Goal: Task Accomplishment & Management: Manage account settings

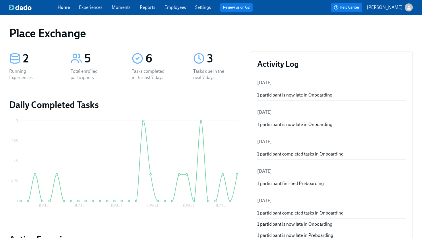
click at [90, 7] on link "Experiences" at bounding box center [91, 7] width 24 height 5
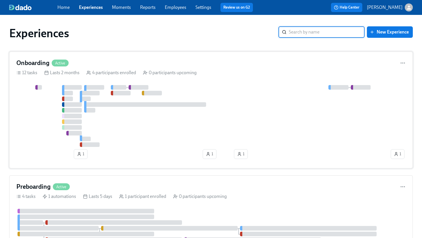
click at [157, 63] on div "Onboarding Active" at bounding box center [210, 63] width 389 height 9
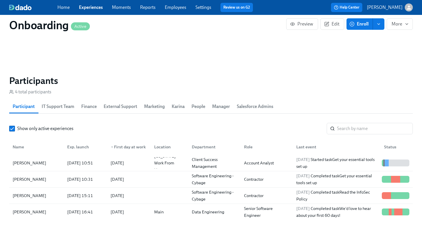
scroll to position [498, 0]
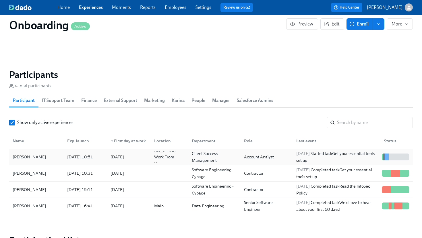
click at [30, 157] on div "[PERSON_NAME]" at bounding box center [29, 157] width 38 height 7
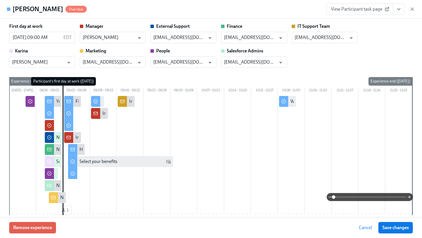
click at [344, 196] on span at bounding box center [369, 197] width 72 height 8
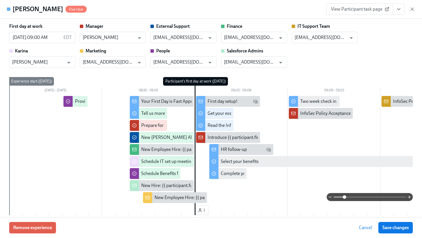
click at [169, 102] on div "Your First Day is Fast Approaching!" at bounding box center [175, 101] width 68 height 6
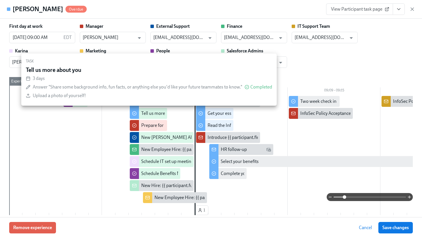
click at [155, 113] on div "Tell us more about you" at bounding box center [163, 113] width 44 height 6
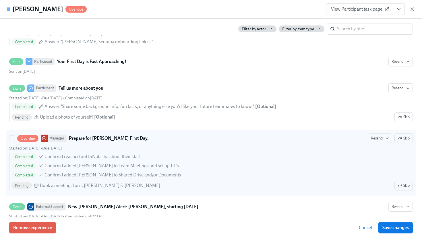
scroll to position [253, 0]
click at [400, 186] on icon "button" at bounding box center [399, 185] width 5 height 5
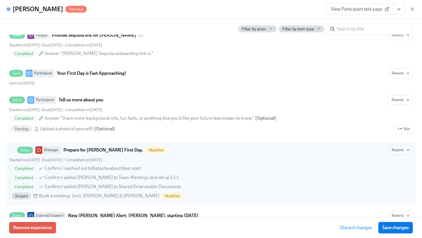
scroll to position [238, 0]
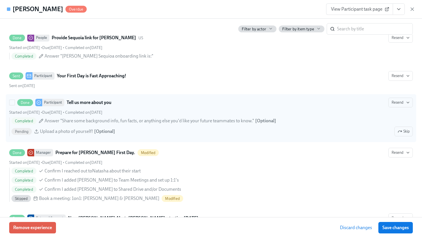
click at [114, 123] on span "Answer "Share some background info, fun facts, or anything else you'd like your…" at bounding box center [148, 121] width 209 height 6
click at [15, 105] on input "Done Participant Tell us more about you Resend Started on [DATE] • Due [DATE] •…" at bounding box center [11, 102] width 5 height 5
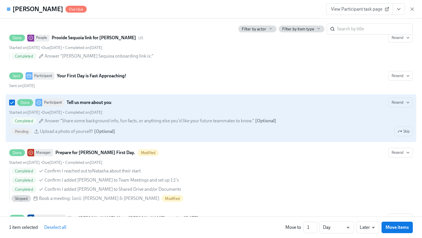
click at [135, 104] on div "Done Participant Tell us more about you Resend" at bounding box center [210, 103] width 403 height 10
click at [15, 104] on input "Done Participant Tell us more about you Resend Started on [DATE] • Due [DATE] •…" at bounding box center [11, 102] width 5 height 5
checkbox input "false"
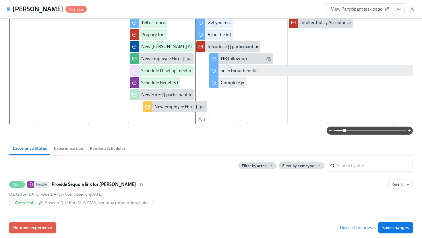
scroll to position [0, 0]
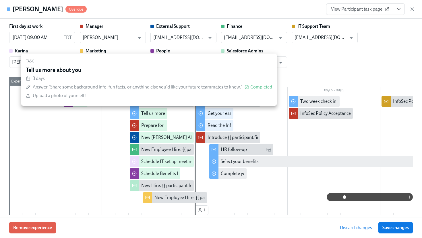
click at [150, 114] on div "Tell us more about you" at bounding box center [163, 113] width 44 height 6
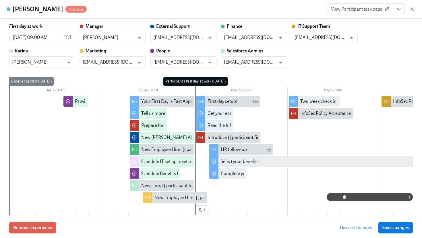
click at [355, 227] on span "Discard changes" at bounding box center [356, 228] width 32 height 6
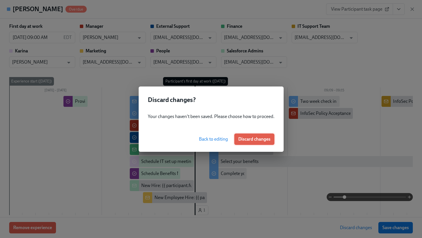
click at [258, 137] on span "Discard changes" at bounding box center [254, 140] width 32 height 6
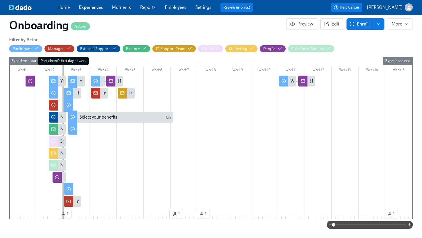
scroll to position [135, 0]
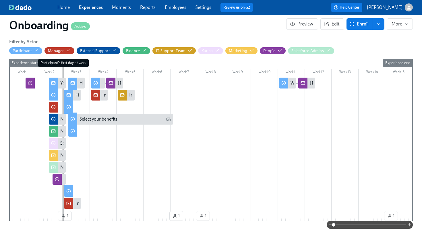
click at [352, 225] on span at bounding box center [369, 225] width 72 height 8
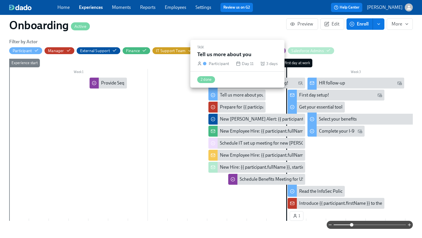
click at [238, 94] on div "Tell us more about you" at bounding box center [242, 95] width 44 height 6
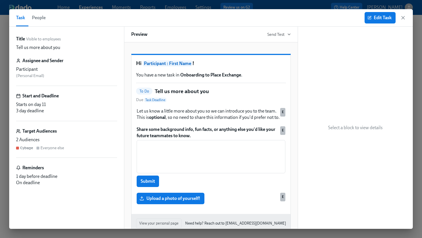
click at [42, 18] on span "People" at bounding box center [39, 18] width 14 height 8
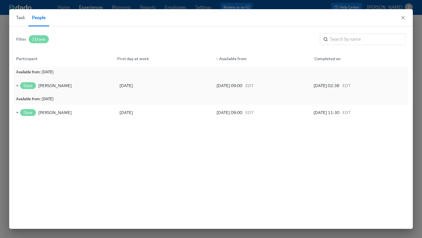
click at [17, 86] on span "►" at bounding box center [17, 86] width 4 height 6
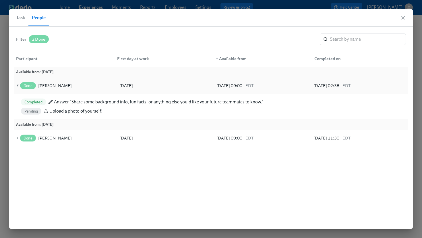
click at [18, 86] on span "▼" at bounding box center [17, 86] width 4 height 6
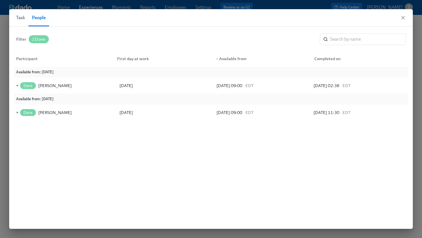
click at [20, 18] on span "Task" at bounding box center [20, 18] width 9 height 8
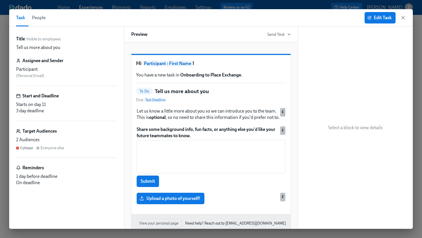
click at [39, 110] on span "3 day deadline" at bounding box center [30, 110] width 28 height 5
click at [40, 79] on div "Assignee and Sender Participant ( Personal Email )" at bounding box center [66, 72] width 101 height 28
click at [49, 48] on p "Tell us more about you" at bounding box center [38, 47] width 44 height 6
click at [384, 16] on span "Edit Task" at bounding box center [379, 18] width 23 height 6
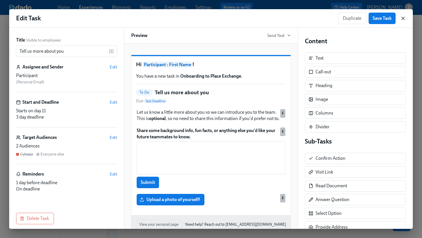
click at [403, 17] on icon "button" at bounding box center [403, 18] width 6 height 6
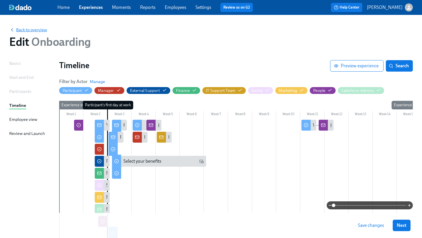
click at [37, 28] on span "Back to overview" at bounding box center [28, 30] width 38 height 6
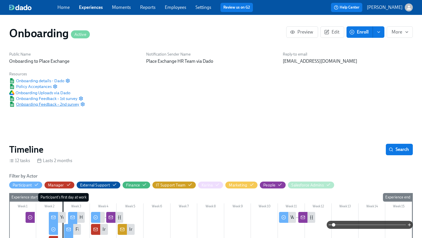
scroll to position [0, 1086]
click at [27, 81] on span "Onboarding details - Dado" at bounding box center [36, 81] width 55 height 6
click at [42, 80] on span "Onboarding details - Dado" at bounding box center [36, 81] width 55 height 6
click at [203, 7] on link "Settings" at bounding box center [203, 7] width 16 height 5
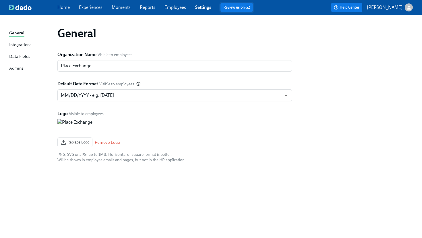
click at [234, 10] on link "Review us on G2" at bounding box center [236, 8] width 27 height 6
click at [20, 45] on div "Integrations" at bounding box center [20, 45] width 22 height 7
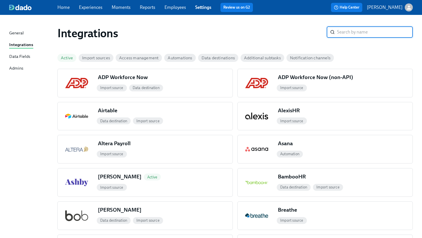
click at [87, 8] on link "Experiences" at bounding box center [91, 7] width 24 height 5
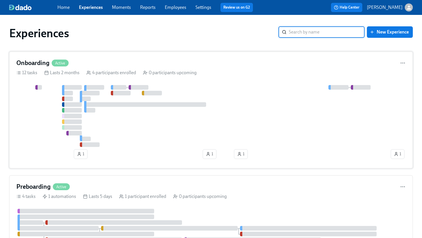
click at [105, 61] on div "Onboarding Active" at bounding box center [210, 63] width 389 height 9
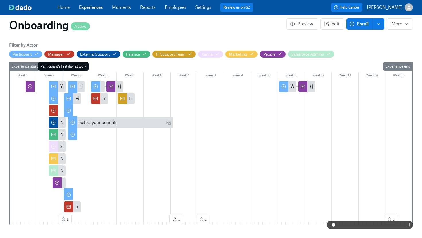
scroll to position [133, 0]
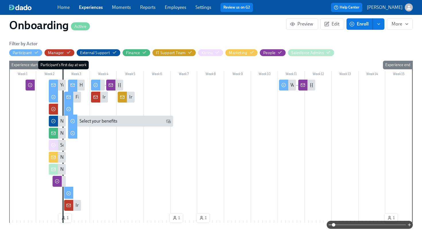
click at [349, 225] on span at bounding box center [369, 225] width 72 height 8
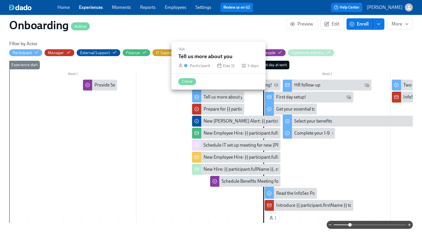
click at [224, 96] on div "Tell us more about you" at bounding box center [225, 97] width 44 height 6
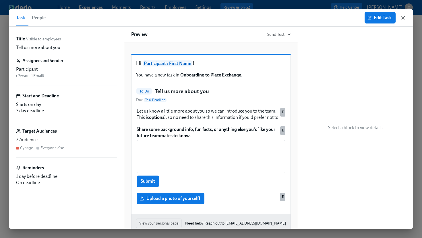
click at [402, 19] on icon "button" at bounding box center [403, 18] width 6 height 6
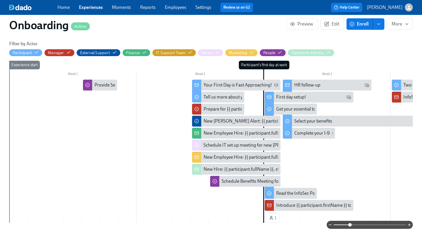
click at [92, 6] on link "Experiences" at bounding box center [91, 7] width 24 height 5
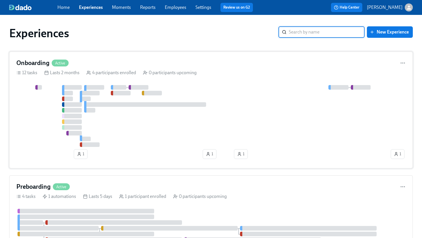
click at [94, 61] on div "Onboarding Active" at bounding box center [210, 63] width 389 height 9
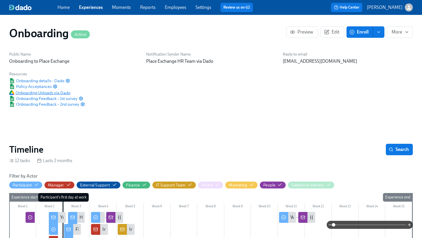
scroll to position [0, 1086]
click at [36, 92] on span "Onboarding Uploads via Dado" at bounding box center [39, 93] width 61 height 6
click at [45, 81] on span "Onboarding details - Dado" at bounding box center [36, 81] width 55 height 6
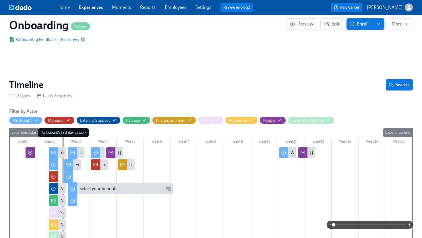
scroll to position [51, 0]
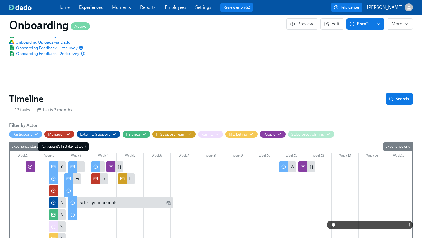
click at [97, 6] on link "Experiences" at bounding box center [91, 7] width 24 height 5
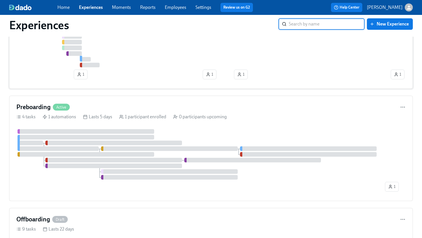
scroll to position [92, 0]
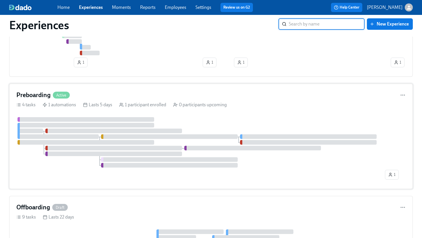
click at [114, 92] on div "Preboarding Active" at bounding box center [210, 95] width 389 height 9
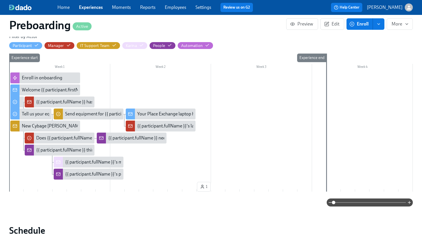
scroll to position [161, 0]
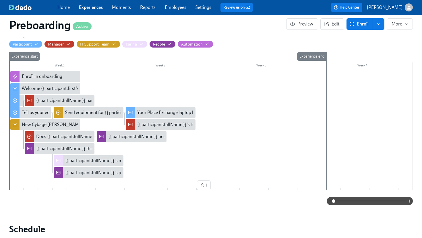
click at [350, 201] on span at bounding box center [369, 201] width 72 height 8
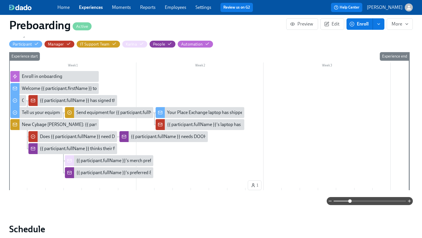
click at [360, 201] on span at bounding box center [369, 201] width 72 height 8
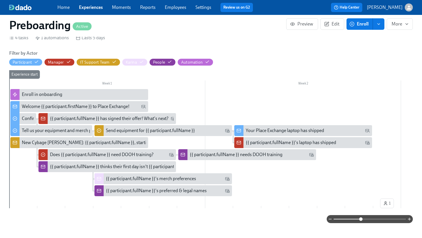
scroll to position [139, 0]
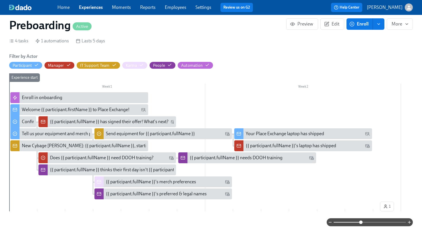
click at [127, 121] on div "{{ participant.fullName }} has signed their offer! What's next?" at bounding box center [109, 122] width 119 height 6
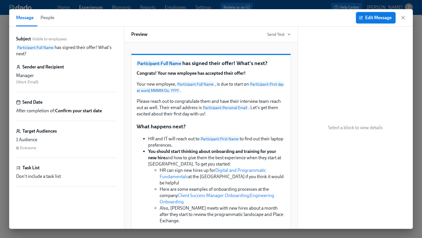
click at [372, 15] on span "Edit Message" at bounding box center [376, 18] width 32 height 6
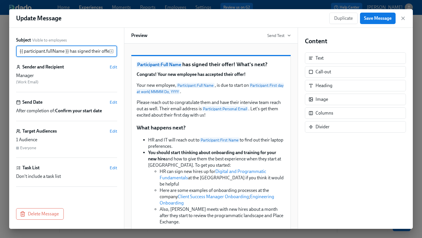
scroll to position [0, 30]
click at [339, 18] on span "Duplicate" at bounding box center [343, 18] width 19 height 6
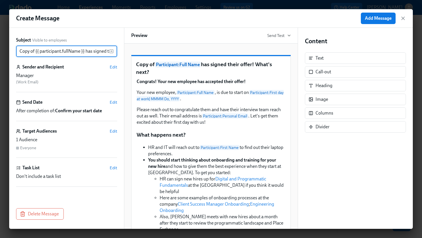
scroll to position [0, 46]
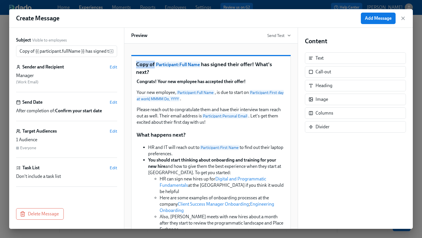
drag, startPoint x: 136, startPoint y: 72, endPoint x: 154, endPoint y: 73, distance: 18.1
click at [154, 73] on p "Copy of Participant : Full Name has signed their offer! What's next?" at bounding box center [211, 68] width 150 height 15
click at [322, 58] on div "Text" at bounding box center [319, 58] width 8 height 6
click at [319, 61] on div "Text" at bounding box center [319, 58] width 8 height 6
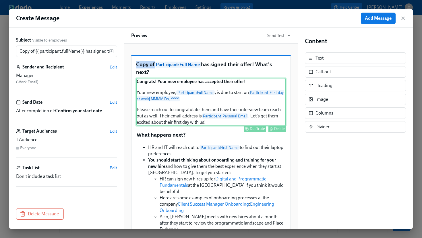
click at [244, 93] on div "Congrats! Your new employee has accepted their offer! Your new employee, Partic…" at bounding box center [211, 102] width 150 height 48
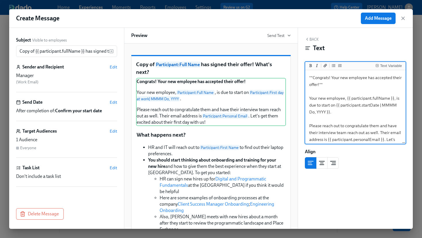
click at [258, 70] on p "Copy of Participant : Full Name has signed their offer! What's next?" at bounding box center [211, 68] width 150 height 15
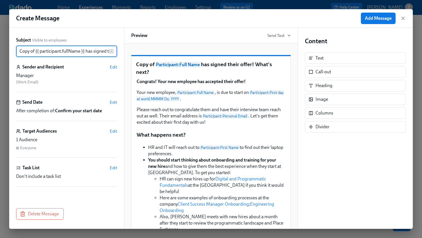
drag, startPoint x: 35, startPoint y: 51, endPoint x: 10, endPoint y: 52, distance: 25.0
click at [10, 52] on div "Subject Visible to employees Copy of {{ participant.fullName }} has signed thei…" at bounding box center [66, 128] width 115 height 201
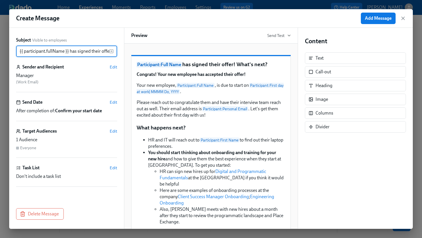
click at [74, 51] on input "{{ participant.fullName }} has signed their offer! What's next?" at bounding box center [62, 51] width 93 height 11
click at [71, 51] on input "{{ participant.fullName }} has signed their offer! What's next?" at bounding box center [62, 51] width 93 height 11
click at [100, 52] on input "{{ participant.fullName }} has signed their offer! What's next?" at bounding box center [62, 51] width 93 height 11
drag, startPoint x: 84, startPoint y: 51, endPoint x: 108, endPoint y: 53, distance: 24.2
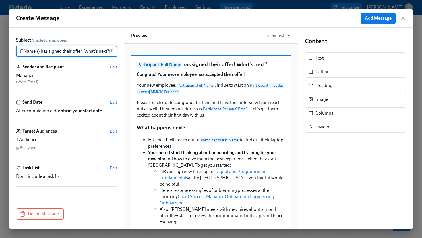
click at [108, 53] on input "{{ participant.fullName }} has signed their offer! What's next?" at bounding box center [62, 51] width 93 height 11
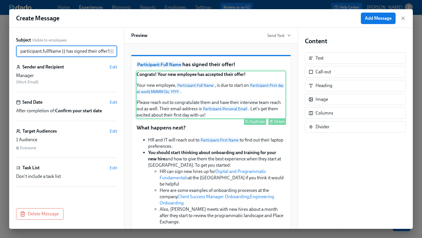
click at [229, 107] on div "Congrats! Your new employee has accepted their offer! Your new employee, Partic…" at bounding box center [211, 95] width 150 height 48
type input "{{ participant.fullName }} has signed their offer!"
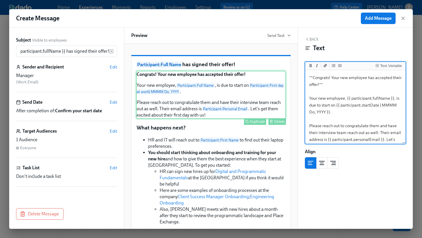
scroll to position [0, 0]
drag, startPoint x: 313, startPoint y: 78, endPoint x: 346, endPoint y: 99, distance: 39.3
click at [346, 99] on textarea "**Congrats! Your new employee has accepted their offer!** Your new employee, {{…" at bounding box center [355, 111] width 98 height 81
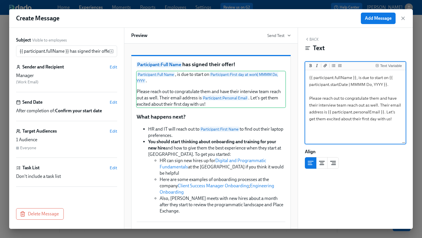
click at [357, 78] on textarea "{{ participant.fullName }}, is due to start on {{ participant.startDate | MMMM …" at bounding box center [355, 107] width 98 height 72
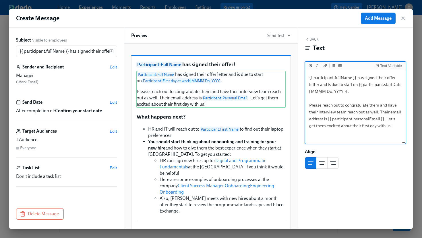
drag, startPoint x: 309, startPoint y: 104, endPoint x: 391, endPoint y: 127, distance: 84.2
click at [391, 127] on textarea "{{ participant.fullName }} has signed their offer letter and is due to start on…" at bounding box center [355, 107] width 98 height 72
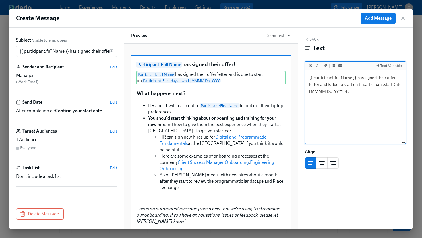
type textarea "{{ participant.fullName }} has signed their offer letter and is due to start on…"
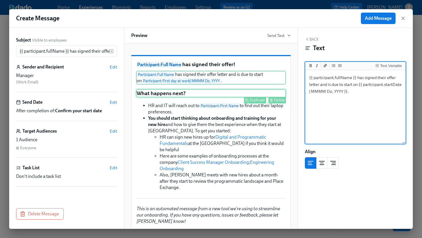
click at [250, 98] on div "What happens next? Duplicate Delete" at bounding box center [211, 93] width 150 height 9
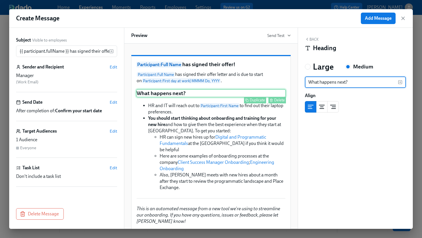
click at [281, 102] on div "Delete" at bounding box center [279, 100] width 11 height 4
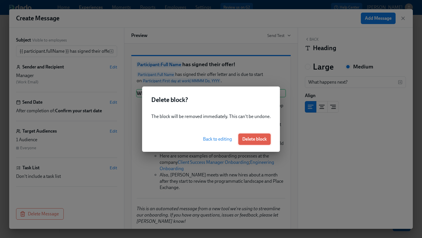
click at [254, 139] on span "Delete block" at bounding box center [254, 140] width 24 height 6
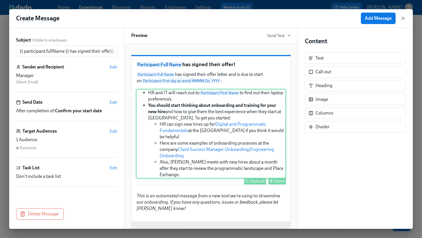
click at [281, 184] on div "Delete" at bounding box center [279, 181] width 11 height 4
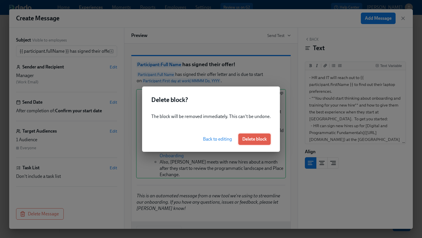
click at [261, 138] on span "Delete block" at bounding box center [254, 140] width 24 height 6
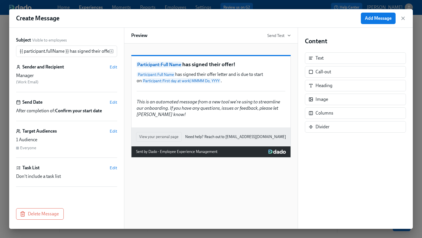
click at [236, 69] on p "Participant : Full Name has signed their offer!" at bounding box center [211, 65] width 150 height 8
click at [245, 44] on div "Participant : Full Name has signed their offer! Participant : Full Name has sig…" at bounding box center [211, 137] width 174 height 186
click at [64, 69] on h6 "Sender and Recipient" at bounding box center [43, 67] width 42 height 6
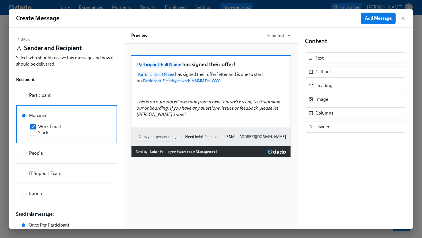
scroll to position [21, 0]
click at [24, 37] on button "Back" at bounding box center [23, 39] width 14 height 5
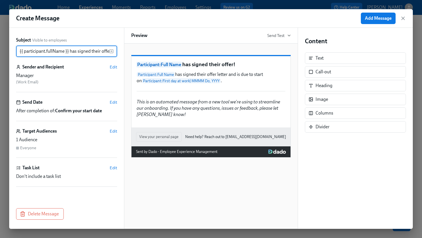
scroll to position [0, 5]
click at [110, 66] on span "Edit" at bounding box center [113, 67] width 7 height 6
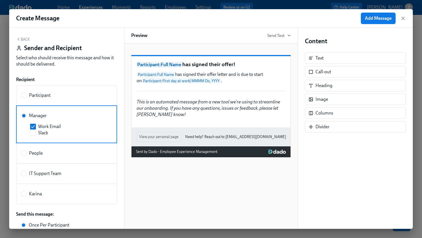
scroll to position [44, 0]
click at [382, 17] on span "Add Message" at bounding box center [378, 18] width 27 height 6
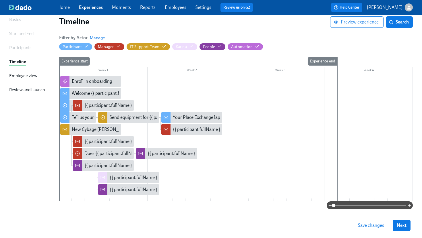
click at [18, 48] on div "Participants" at bounding box center [20, 47] width 22 height 6
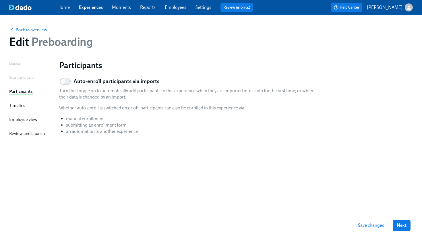
click at [17, 63] on div "Basics" at bounding box center [14, 63] width 11 height 6
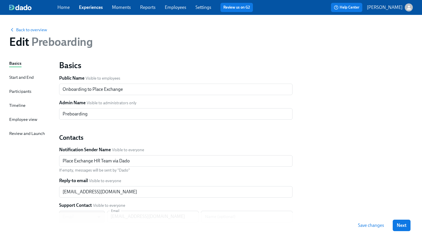
click at [21, 77] on div "Start and End" at bounding box center [21, 77] width 24 height 6
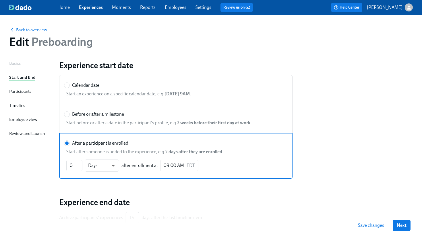
click at [19, 91] on div "Participants" at bounding box center [20, 91] width 22 height 6
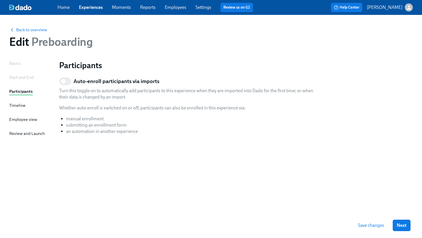
click at [14, 103] on div "Timeline" at bounding box center [17, 105] width 16 height 6
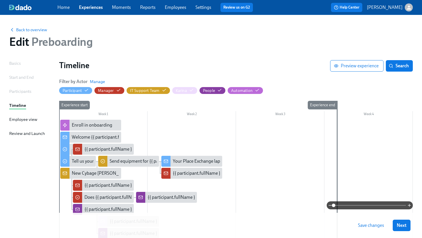
click at [15, 117] on div "Employee view" at bounding box center [23, 119] width 28 height 6
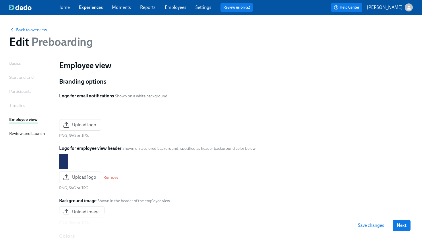
click at [15, 132] on div "Review and Launch" at bounding box center [27, 134] width 36 height 6
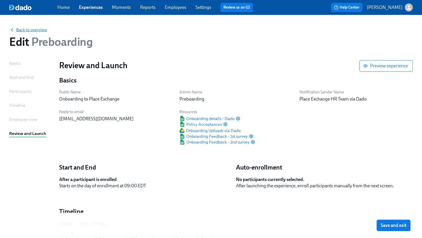
click at [33, 28] on span "Back to overview" at bounding box center [28, 30] width 38 height 6
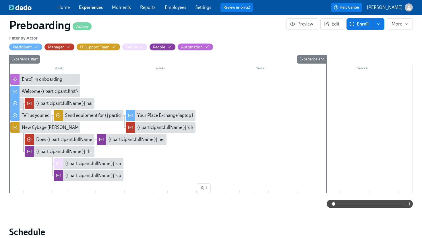
scroll to position [159, 0]
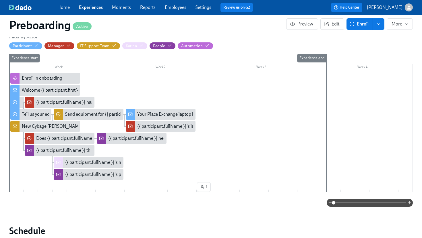
click at [86, 100] on div "{{ participant.fullName }} has signed their offer! What's next?" at bounding box center [95, 102] width 119 height 6
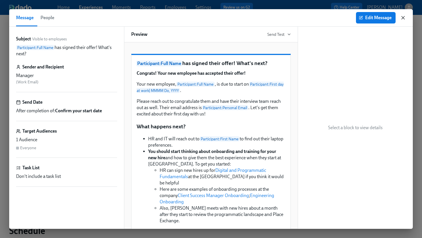
click at [403, 17] on icon "button" at bounding box center [403, 18] width 6 height 6
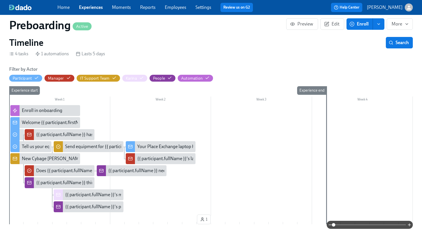
scroll to position [127, 0]
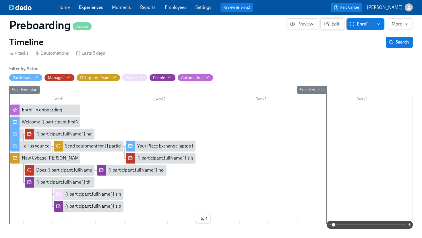
click at [333, 23] on span "Edit" at bounding box center [332, 24] width 14 height 6
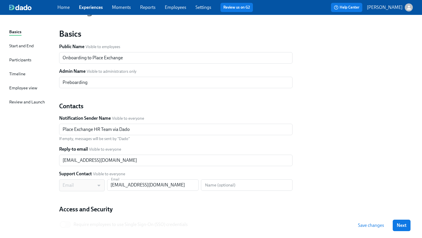
scroll to position [28, 0]
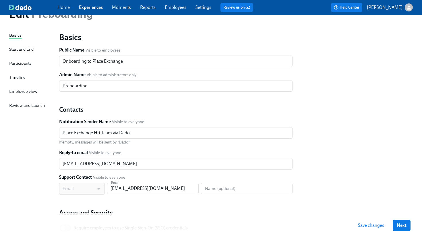
click at [20, 46] on div "Start and End" at bounding box center [21, 49] width 24 height 6
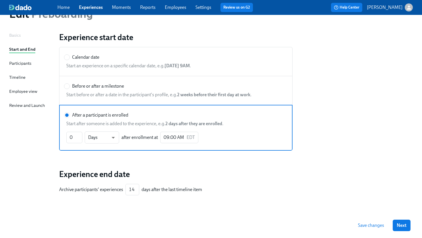
click at [15, 62] on div "Participants" at bounding box center [20, 63] width 22 height 6
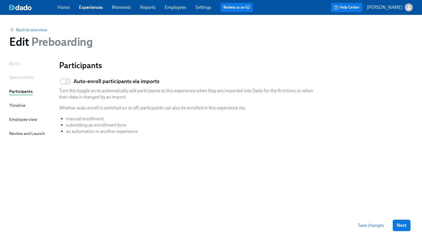
click at [17, 102] on div "Timeline" at bounding box center [17, 105] width 16 height 6
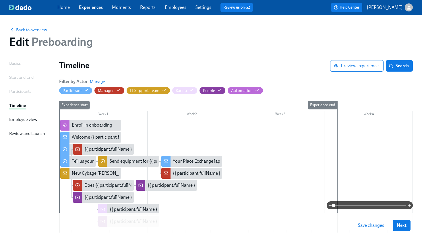
click at [22, 117] on div "Employee view" at bounding box center [23, 119] width 28 height 6
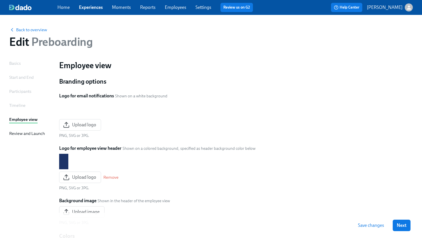
click at [17, 133] on div "Review and Launch" at bounding box center [27, 134] width 36 height 6
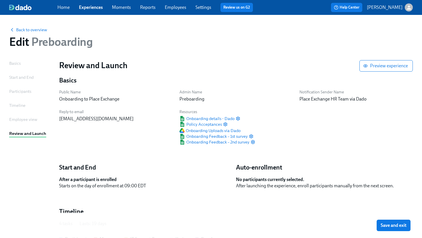
click at [16, 59] on div "Back to overview Edit Preboarding Basics Start and End Participants Timeline Em…" at bounding box center [210, 221] width 403 height 399
click at [14, 63] on div "Basics" at bounding box center [14, 63] width 11 height 6
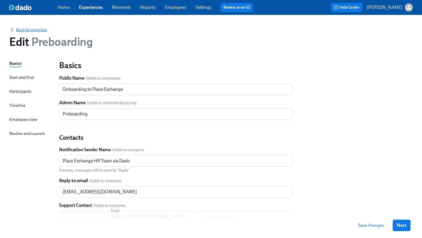
click at [36, 30] on span "Back to overview" at bounding box center [28, 30] width 38 height 6
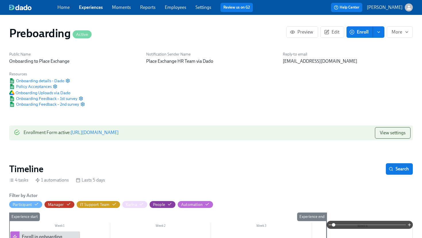
click at [380, 33] on icon "enroll" at bounding box center [378, 32] width 5 height 5
click at [396, 33] on span "More" at bounding box center [399, 32] width 16 height 6
click at [352, 63] on div at bounding box center [211, 119] width 422 height 238
click at [46, 79] on span "Onboarding details - Dado" at bounding box center [36, 81] width 55 height 6
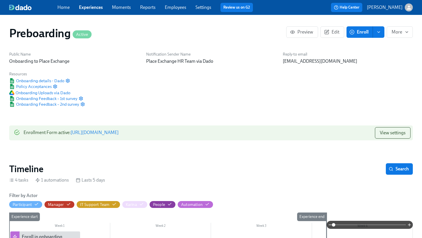
click at [62, 8] on link "Home" at bounding box center [63, 7] width 12 height 5
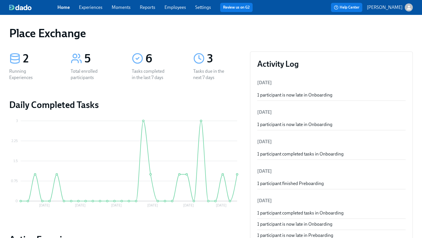
click at [90, 5] on link "Experiences" at bounding box center [91, 7] width 24 height 5
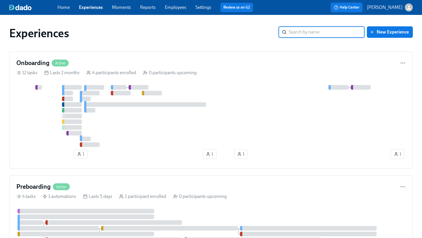
click at [357, 5] on span "Help Center" at bounding box center [347, 8] width 26 height 6
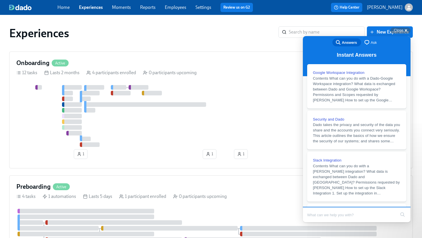
click at [244, 46] on div "Experiences ​ New Experience Onboarding Active 12 tasks Lasts 2 months 4 partic…" at bounding box center [210, 220] width 403 height 397
click at [231, 81] on div "Onboarding Active 12 tasks Lasts 2 months 4 participants enrolled 0 participant…" at bounding box center [210, 110] width 403 height 117
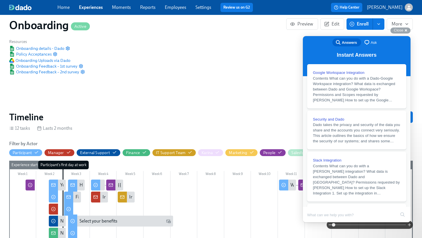
scroll to position [0, 1086]
click at [269, 64] on div "Public Name Onboarding to Place Exchange Notification Sender Name Place Exchang…" at bounding box center [211, 46] width 410 height 63
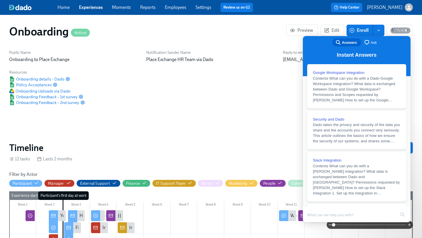
scroll to position [0, 0]
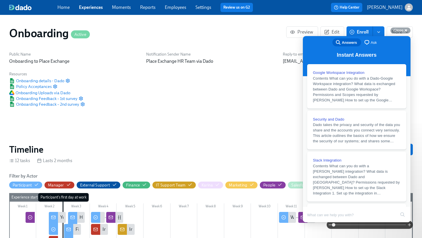
click at [343, 215] on input "Search Doc articles" at bounding box center [351, 215] width 88 height 12
type input "how do I add an actor to an experience"
click button "search" at bounding box center [402, 214] width 9 height 9
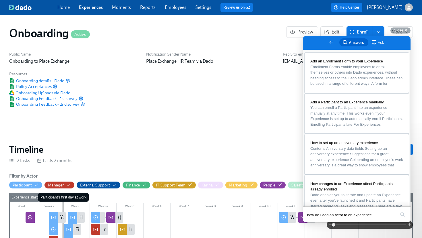
click at [378, 41] on span "Ask" at bounding box center [381, 43] width 6 height 6
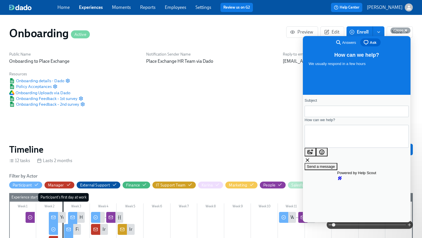
click at [272, 106] on div "Public Name Onboarding to Place Exchange Notification Sender Name Place Exchang…" at bounding box center [211, 79] width 410 height 63
click at [381, 29] on span "enroll" at bounding box center [379, 32] width 6 height 6
click at [406, 28] on div "Close cross-small" at bounding box center [400, 31] width 20 height 6
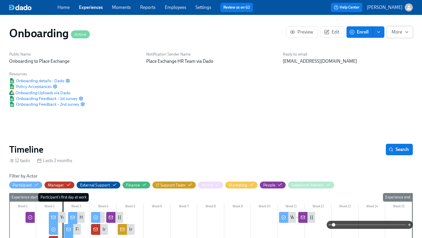
click at [404, 31] on span "More" at bounding box center [399, 32] width 16 height 6
click at [357, 97] on div at bounding box center [211, 119] width 422 height 238
click at [98, 7] on link "Experiences" at bounding box center [91, 7] width 24 height 5
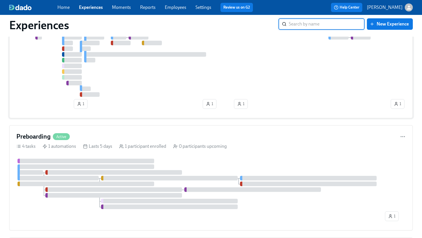
scroll to position [62, 0]
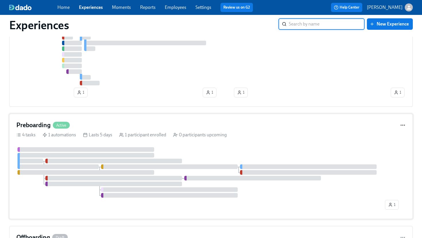
click at [400, 125] on icon "button" at bounding box center [403, 126] width 6 height 6
click at [356, 129] on div at bounding box center [211, 119] width 422 height 238
click at [356, 129] on div "Preboarding Active" at bounding box center [210, 125] width 389 height 9
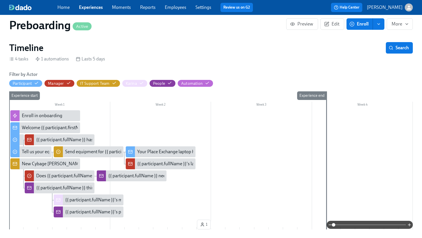
scroll to position [124, 0]
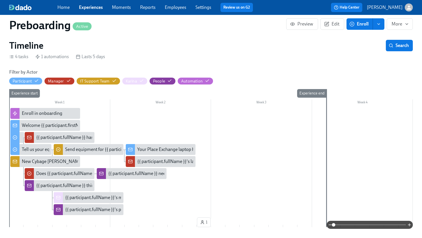
click at [30, 73] on h6 "Filter by Actor" at bounding box center [23, 72] width 28 height 6
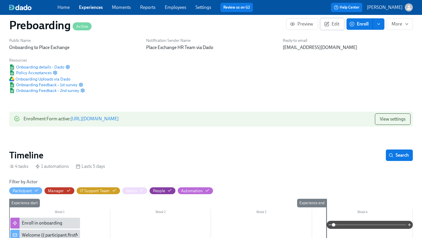
scroll to position [0, 0]
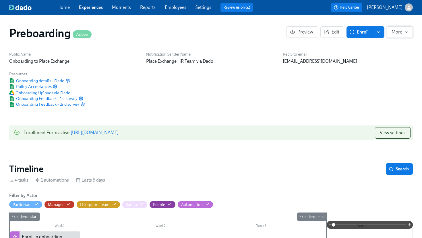
click at [403, 31] on span "More" at bounding box center [399, 32] width 16 height 6
click at [403, 31] on div at bounding box center [211, 119] width 422 height 238
click at [335, 30] on span "Edit" at bounding box center [332, 32] width 14 height 6
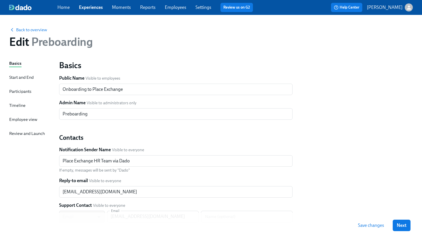
click at [17, 77] on div "Start and End" at bounding box center [21, 77] width 24 height 6
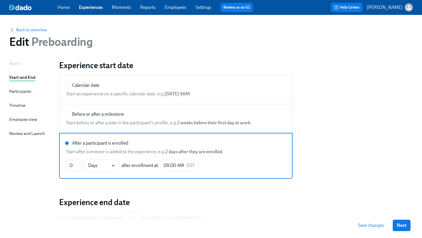
click at [20, 90] on div "Participants" at bounding box center [20, 91] width 22 height 6
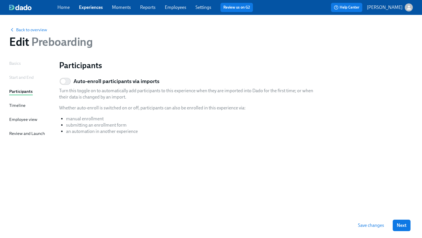
click at [15, 104] on div "Timeline" at bounding box center [17, 105] width 16 height 6
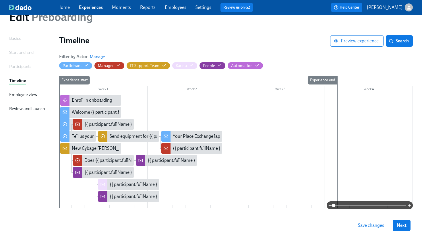
scroll to position [44, 0]
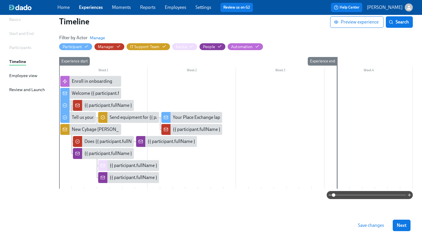
click at [23, 78] on div "Employee view" at bounding box center [23, 76] width 28 height 6
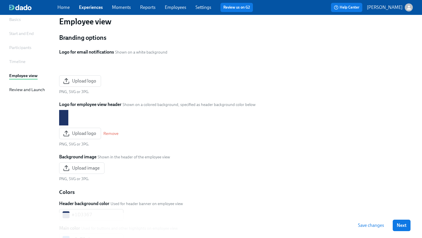
click at [22, 90] on div "Review and Launch" at bounding box center [27, 90] width 36 height 6
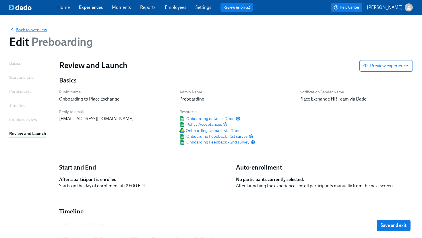
click at [26, 29] on span "Back to overview" at bounding box center [28, 30] width 38 height 6
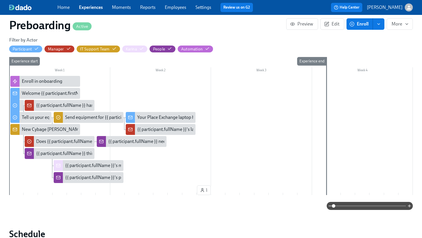
scroll to position [158, 0]
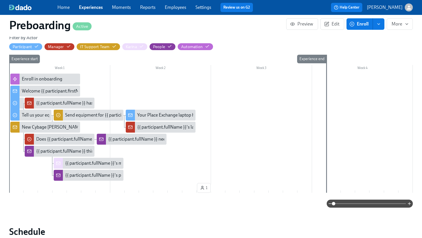
click at [56, 88] on div "Welcome {{ participant.firstName }} to Place Exchange!" at bounding box center [76, 91] width 108 height 6
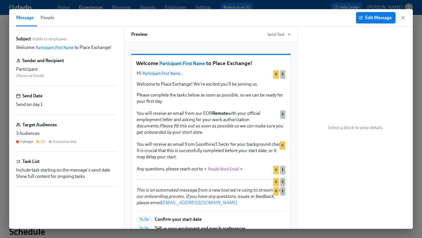
click at [44, 125] on h6 "Target Audiences" at bounding box center [39, 125] width 34 height 6
click at [82, 112] on div "Send Date Send on day 1" at bounding box center [66, 104] width 101 height 22
click at [89, 65] on div "Sender and Recipient Participant ( Personal Email )" at bounding box center [66, 72] width 101 height 28
click at [50, 18] on span "People" at bounding box center [47, 18] width 14 height 8
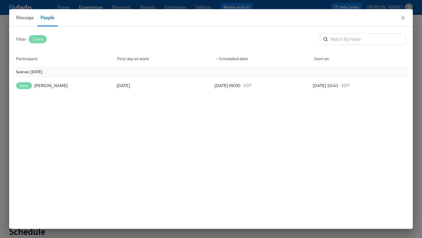
click at [26, 16] on span "Message" at bounding box center [25, 18] width 18 height 8
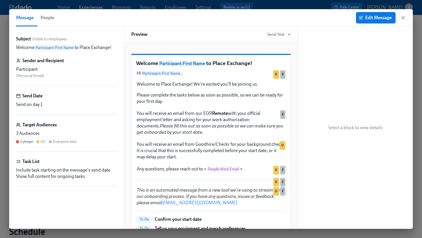
click at [64, 70] on div "Participant" at bounding box center [66, 69] width 101 height 6
click at [403, 17] on icon "button" at bounding box center [403, 18] width 6 height 6
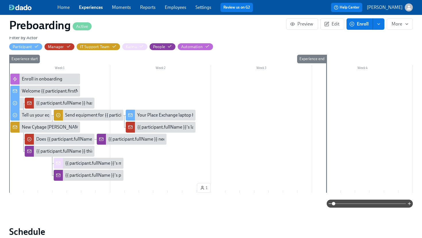
click at [46, 128] on div "New Cybage [PERSON_NAME]: {{ participant.fullName }}, starting {{ participant.s…" at bounding box center [127, 127] width 211 height 6
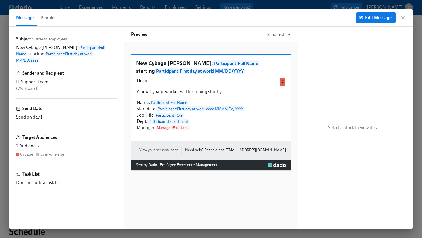
click at [41, 79] on div "IT Support Team" at bounding box center [66, 82] width 101 height 6
click at [59, 79] on div "IT Support Team" at bounding box center [66, 82] width 101 height 6
click at [73, 70] on div "Sender and Recipient" at bounding box center [66, 73] width 101 height 6
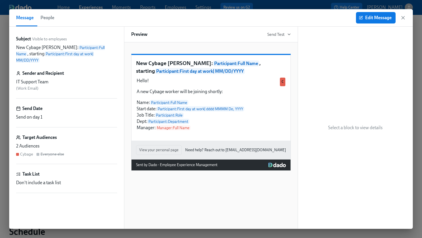
click at [73, 70] on div "Sender and Recipient" at bounding box center [66, 73] width 101 height 6
click at [53, 79] on div "IT Support Team" at bounding box center [66, 82] width 101 height 6
click at [39, 79] on div "IT Support Team" at bounding box center [66, 82] width 101 height 6
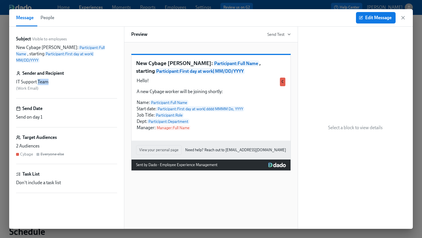
click at [39, 79] on div "IT Support Team" at bounding box center [66, 82] width 101 height 6
click at [27, 86] on span "( Work Email )" at bounding box center [27, 88] width 22 height 5
click at [379, 16] on span "Edit Message" at bounding box center [376, 18] width 32 height 6
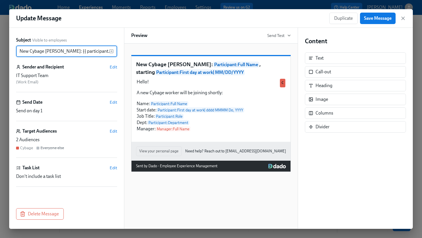
scroll to position [0, 98]
click at [114, 67] on span "Edit" at bounding box center [113, 67] width 7 height 6
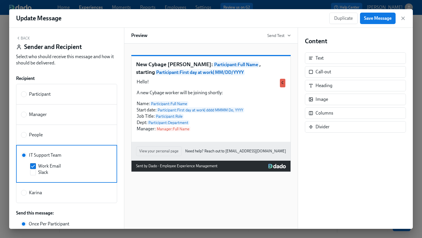
scroll to position [0, 0]
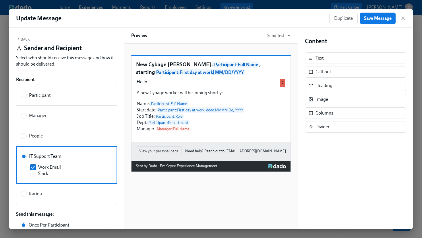
click at [22, 40] on button "Back" at bounding box center [23, 39] width 14 height 5
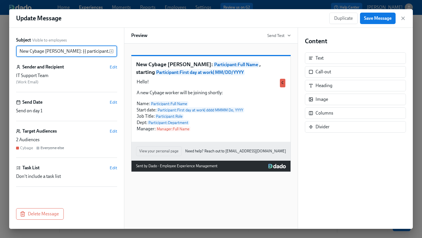
scroll to position [0, 98]
click at [406, 15] on div "Update Message Duplicate Save Message" at bounding box center [210, 18] width 403 height 19
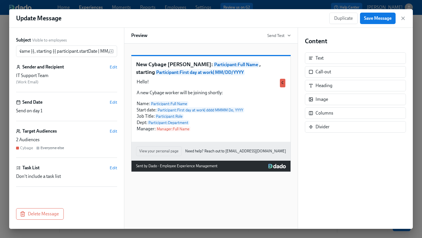
scroll to position [0, 0]
click at [403, 18] on icon "button" at bounding box center [402, 18] width 3 height 3
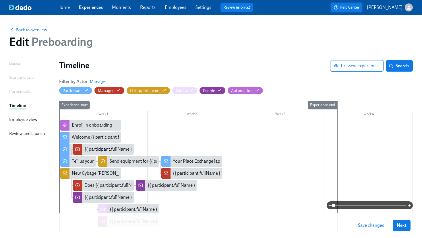
click at [357, 6] on span "Help Center" at bounding box center [347, 8] width 26 height 6
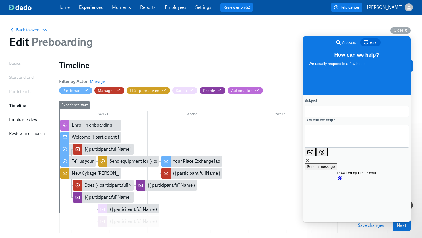
click at [346, 41] on span "Answers" at bounding box center [349, 43] width 14 height 6
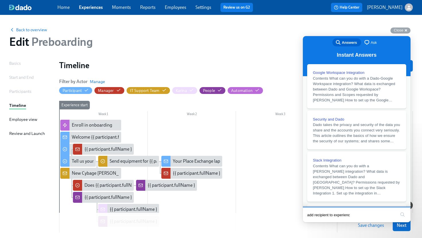
type input "add recipient to experience"
click button "search" at bounding box center [402, 214] width 9 height 9
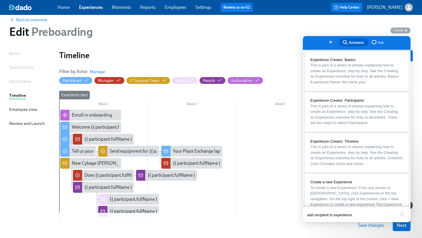
scroll to position [256, 0]
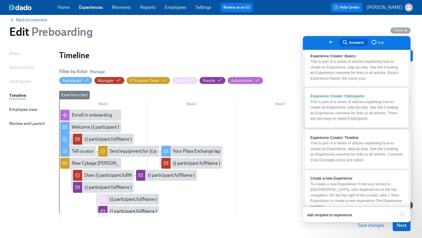
click at [364, 121] on span "This is part of a series of articles explaining how to create an Experience, st…" at bounding box center [354, 110] width 88 height 21
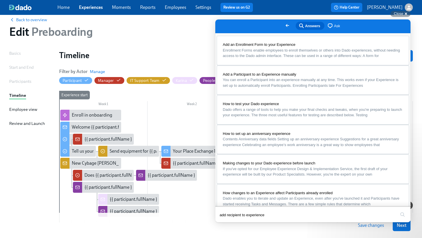
scroll to position [0, 0]
click at [226, 223] on button "Close" at bounding box center [220, 226] width 10 height 7
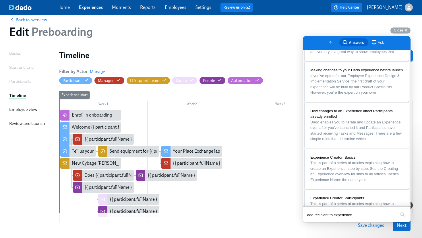
scroll to position [190, 0]
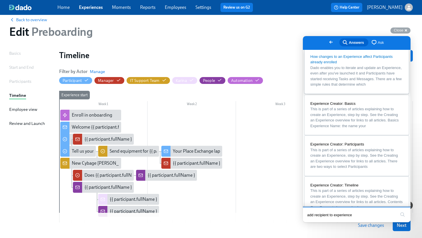
click at [360, 88] on span "Dado enables you to iterate and update an Experience, even after you've launche…" at bounding box center [356, 76] width 93 height 22
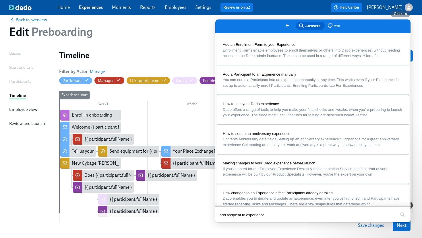
scroll to position [7, 0]
click at [226, 223] on button "Close" at bounding box center [220, 226] width 10 height 7
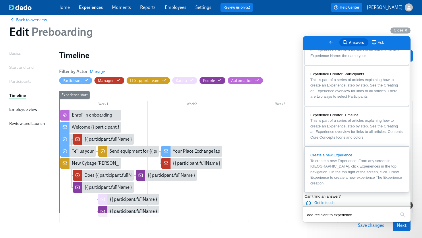
scroll to position [288, 0]
click at [355, 57] on span "This is part of a series of articles explaining how to create an Experience, st…" at bounding box center [354, 46] width 88 height 21
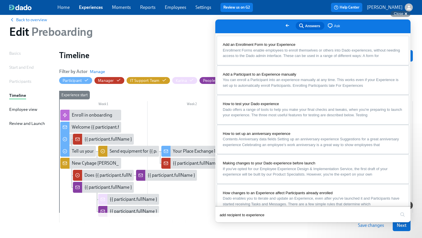
scroll to position [322, 0]
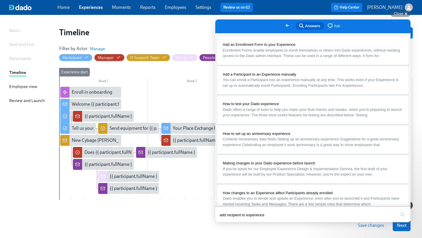
scroll to position [364, 0]
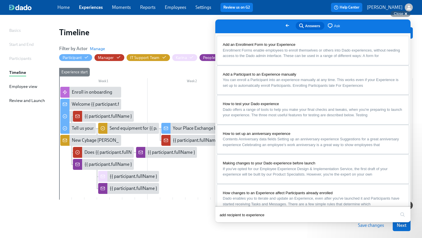
click at [201, 29] on h1 "Timeline" at bounding box center [194, 32] width 271 height 10
click at [407, 12] on div "Close cross-small" at bounding box center [400, 14] width 20 height 6
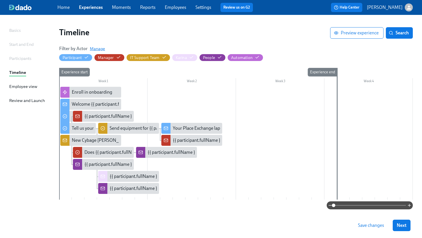
click at [100, 49] on span "Manage" at bounding box center [97, 49] width 15 height 6
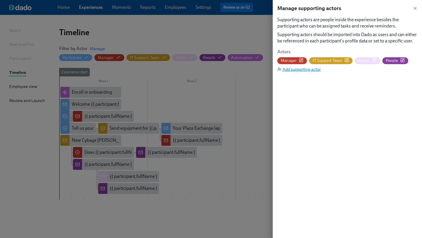
click at [312, 69] on span "Add supporting actor" at bounding box center [298, 70] width 43 height 6
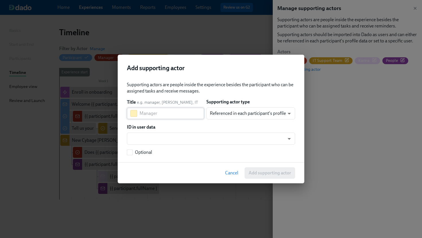
click at [162, 113] on input "text" at bounding box center [171, 113] width 65 height 11
type input "Finance"
click at [189, 125] on div "ID in user data" at bounding box center [211, 127] width 168 height 6
click at [193, 139] on body "Home Experiences Moments Reports Employees Settings Review us on G2 Help Center…" at bounding box center [211, 108] width 422 height 282
click at [189, 125] on div at bounding box center [211, 119] width 422 height 238
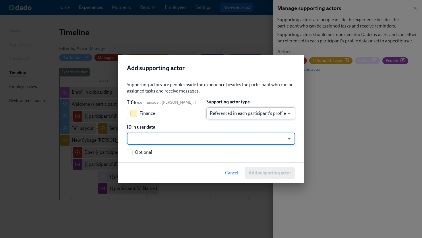
click at [280, 112] on body "Home Experiences Moments Reports Employees Settings Review us on G2 Help Center…" at bounding box center [211, 108] width 422 height 282
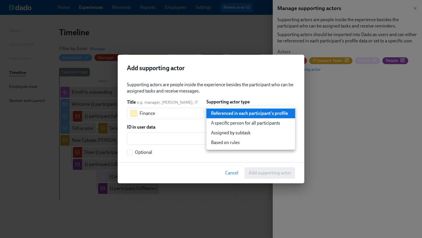
click at [271, 74] on div at bounding box center [211, 119] width 422 height 238
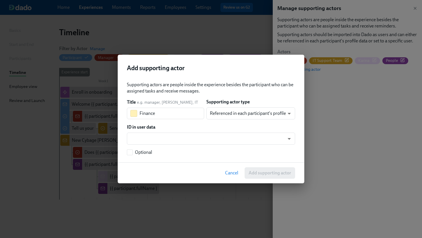
click at [232, 171] on span "Cancel" at bounding box center [231, 173] width 13 height 6
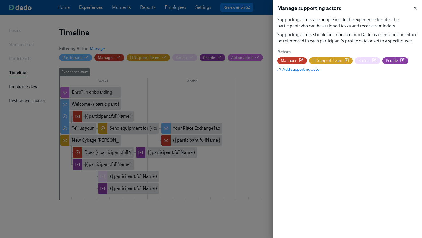
click at [414, 7] on icon "button" at bounding box center [415, 8] width 5 height 5
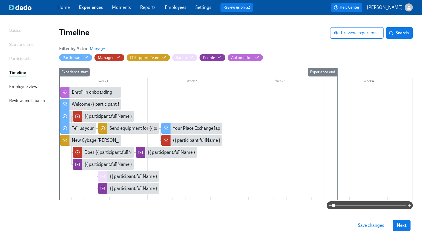
click at [96, 7] on link "Experiences" at bounding box center [91, 7] width 24 height 5
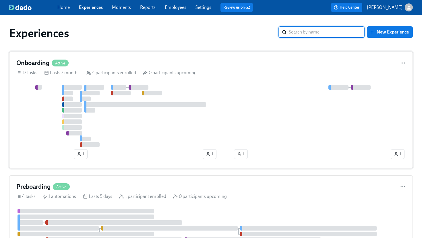
click at [121, 126] on div at bounding box center [202, 116] width 373 height 62
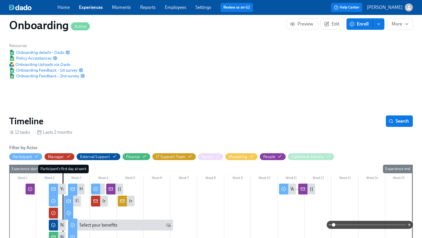
scroll to position [30, 0]
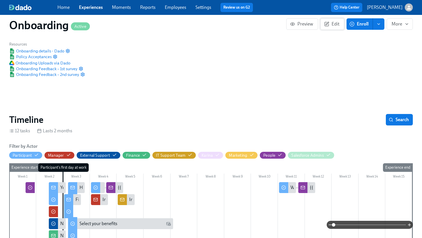
click at [336, 25] on span "Edit" at bounding box center [332, 24] width 14 height 6
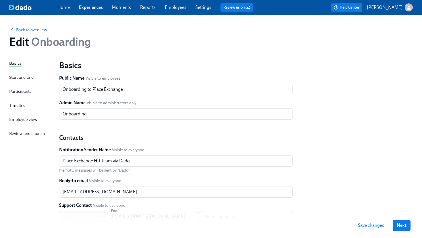
click at [93, 5] on link "Experiences" at bounding box center [91, 7] width 24 height 5
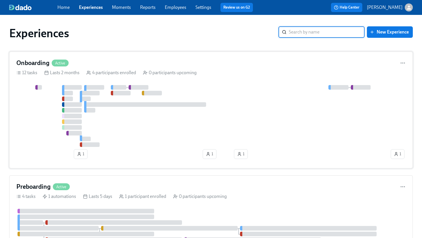
click at [213, 71] on div "12 tasks Lasts 2 months 4 participants enrolled 0 participants upcoming" at bounding box center [210, 73] width 389 height 6
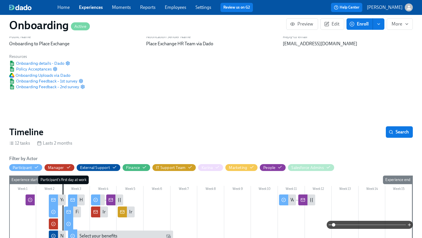
scroll to position [30, 0]
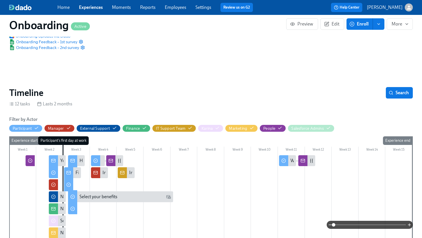
scroll to position [61, 0]
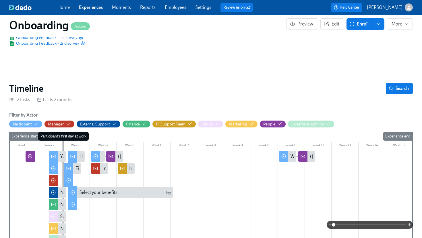
click at [222, 189] on div at bounding box center [210, 217] width 403 height 133
click at [190, 96] on section "Timeline Search 12 tasks Lasts 2 months Filter by Actor Participant Manager Ext…" at bounding box center [210, 196] width 403 height 227
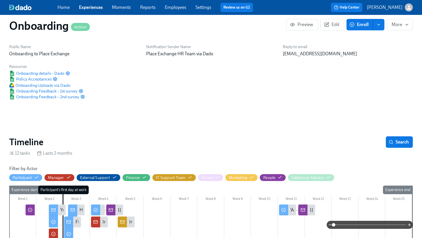
scroll to position [8, 0]
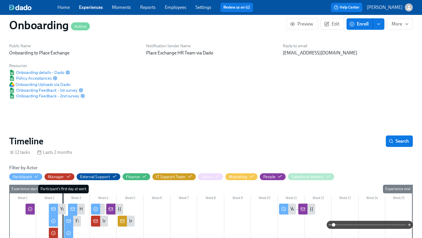
click at [380, 25] on icon "enroll" at bounding box center [378, 24] width 5 height 5
click at [396, 22] on span "More" at bounding box center [399, 24] width 16 height 6
click at [396, 22] on div at bounding box center [211, 119] width 422 height 238
click at [331, 23] on span "Edit" at bounding box center [332, 24] width 14 height 6
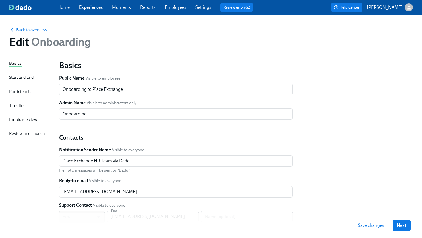
click at [15, 104] on div "Timeline" at bounding box center [17, 105] width 16 height 6
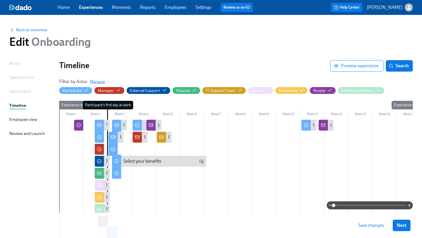
click at [97, 81] on span "Manage" at bounding box center [97, 82] width 15 height 6
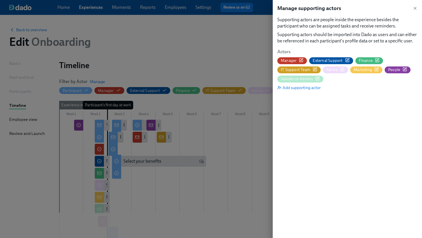
click at [371, 60] on span "Finance" at bounding box center [366, 60] width 14 height 5
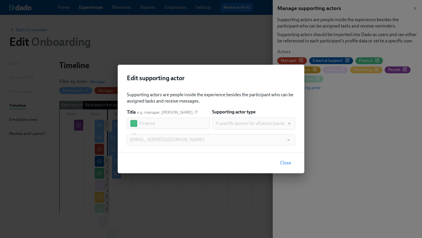
click at [285, 162] on span "Close" at bounding box center [285, 163] width 11 height 6
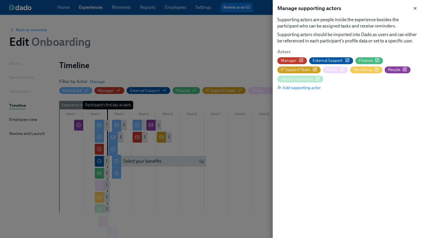
click at [416, 8] on icon "button" at bounding box center [415, 8] width 5 height 5
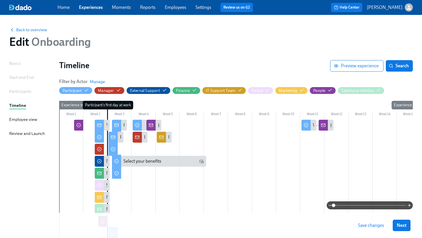
click at [94, 6] on link "Experiences" at bounding box center [91, 7] width 24 height 5
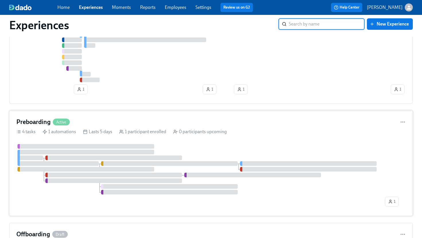
scroll to position [69, 0]
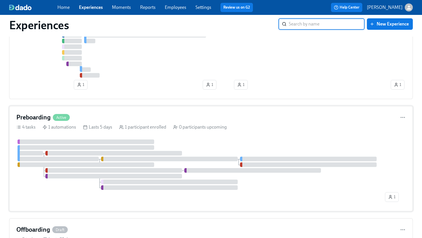
click at [155, 111] on div "Preboarding Active 4 tasks 1 automations Lasts 5 days 1 participant enrolled 0 …" at bounding box center [210, 159] width 403 height 106
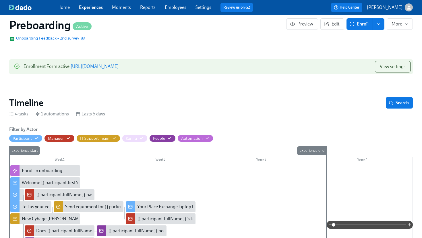
scroll to position [66, 0]
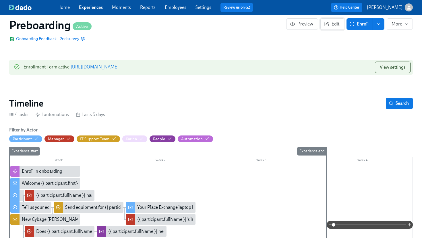
click at [336, 22] on span "Edit" at bounding box center [332, 24] width 14 height 6
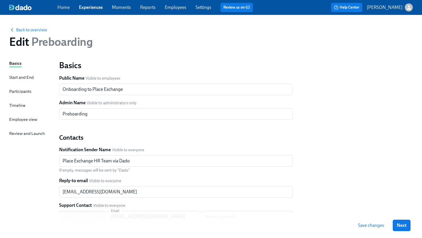
click at [16, 104] on div "Timeline" at bounding box center [17, 105] width 16 height 6
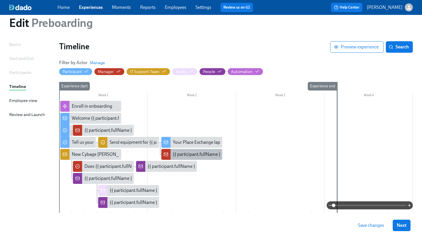
scroll to position [16, 0]
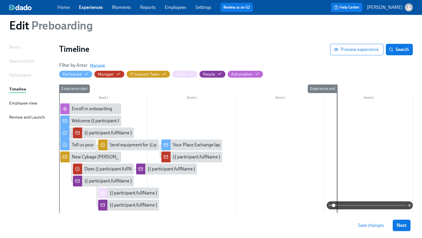
click at [99, 64] on span "Manage" at bounding box center [97, 66] width 15 height 6
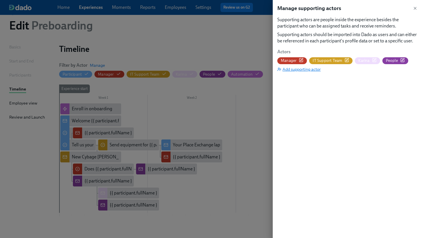
click at [302, 69] on span "Add supporting actor" at bounding box center [298, 70] width 43 height 6
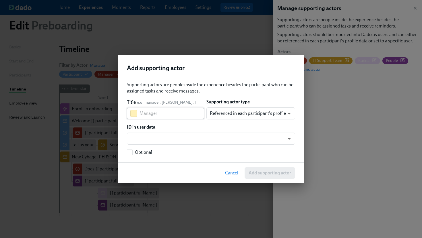
click at [180, 112] on input "text" at bounding box center [171, 113] width 65 height 11
type input "Finance"
click at [254, 112] on body "Home Experiences Moments Reports Employees Settings Review us on G2 Help Center…" at bounding box center [211, 125] width 422 height 282
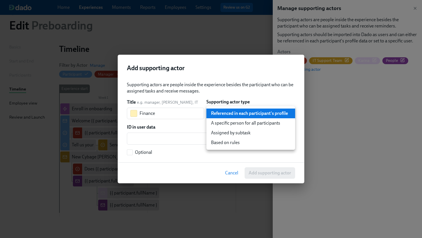
click at [252, 123] on li "A specific person for all participants" at bounding box center [250, 124] width 89 height 10
type input "staticUser"
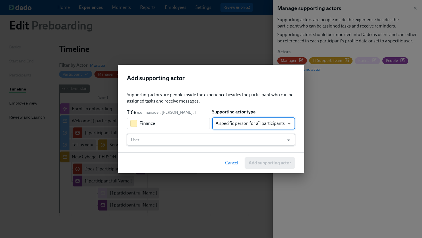
click at [176, 139] on input "User" at bounding box center [205, 139] width 151 height 11
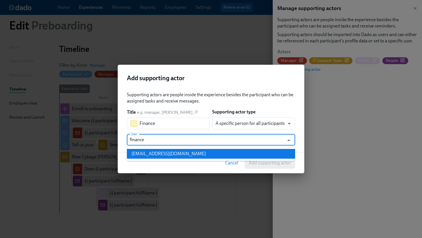
click at [184, 156] on div "[EMAIL_ADDRESS][DOMAIN_NAME]" at bounding box center [168, 154] width 74 height 6
type input "[EMAIL_ADDRESS][DOMAIN_NAME]"
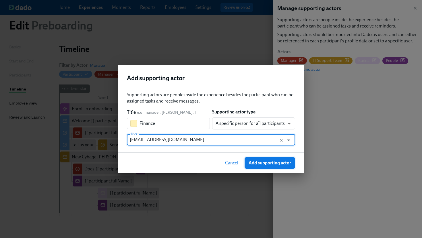
click at [271, 162] on span "Add supporting actor" at bounding box center [269, 163] width 42 height 6
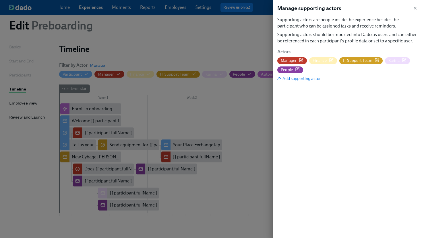
click at [326, 60] on span "Finance" at bounding box center [319, 60] width 14 height 5
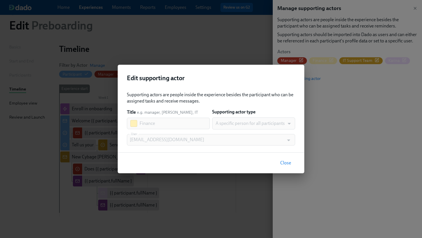
click at [132, 122] on div at bounding box center [133, 123] width 7 height 7
click at [289, 164] on span "Close" at bounding box center [285, 163] width 11 height 6
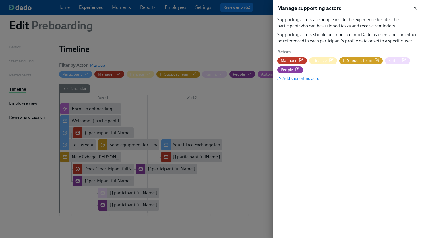
click at [417, 8] on icon "button" at bounding box center [415, 8] width 5 height 5
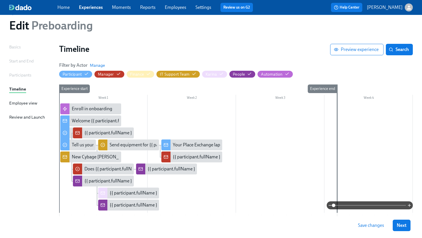
click at [373, 228] on span "Save changes" at bounding box center [371, 226] width 26 height 6
click at [402, 224] on span "Next" at bounding box center [402, 226] width 10 height 6
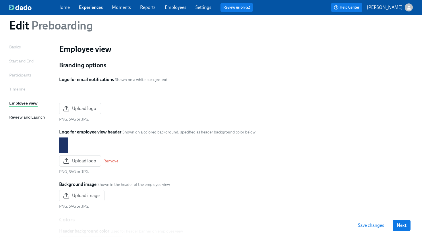
click at [14, 46] on div "Basics" at bounding box center [14, 47] width 11 height 6
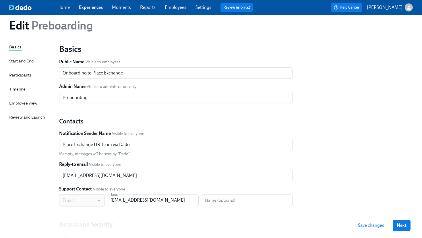
click at [368, 226] on span "Save changes" at bounding box center [371, 226] width 26 height 6
click at [95, 6] on link "Experiences" at bounding box center [91, 7] width 24 height 5
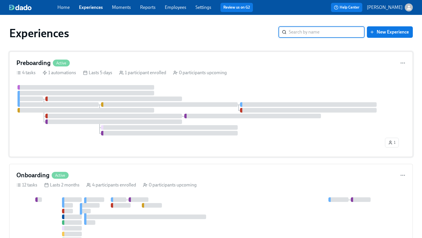
click at [167, 54] on div "Preboarding Active 4 tasks 1 automations Lasts 5 days 1 participant enrolled 0 …" at bounding box center [210, 105] width 403 height 106
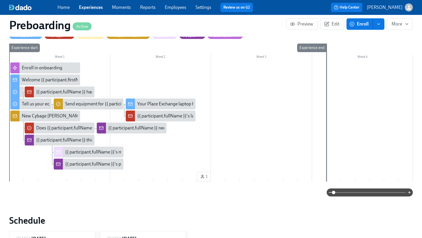
scroll to position [170, 0]
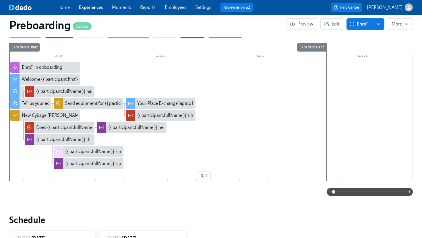
click at [59, 91] on div "{{ participant.fullName }} has signed their offer! What's next?" at bounding box center [95, 91] width 119 height 6
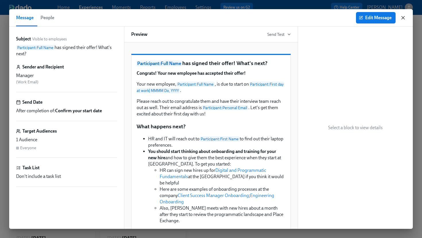
click at [403, 17] on icon "button" at bounding box center [402, 17] width 3 height 3
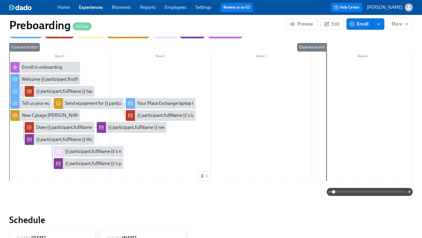
click at [160, 113] on div "{{ participant.fullName }}'s laptop has shipped" at bounding box center [182, 115] width 90 height 6
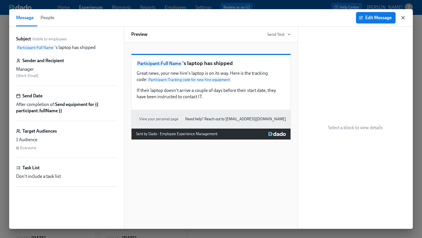
click at [402, 17] on icon "button" at bounding box center [402, 17] width 3 height 3
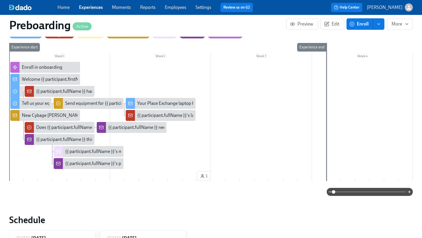
click at [39, 90] on div "{{ participant.fullName }} has signed their offer! What's next?" at bounding box center [95, 91] width 119 height 6
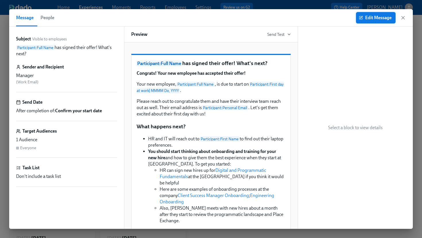
click at [377, 15] on span "Edit Message" at bounding box center [376, 18] width 32 height 6
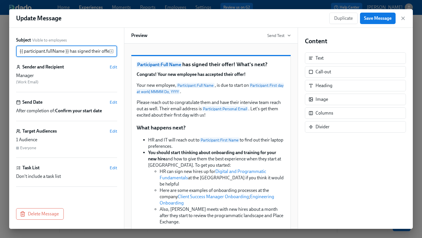
scroll to position [0, 30]
click at [348, 18] on span "Duplicate" at bounding box center [343, 18] width 19 height 6
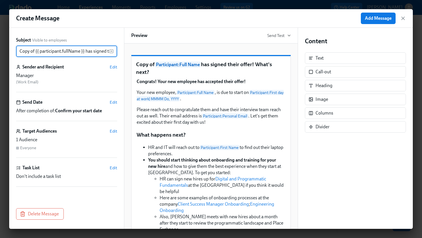
scroll to position [0, 46]
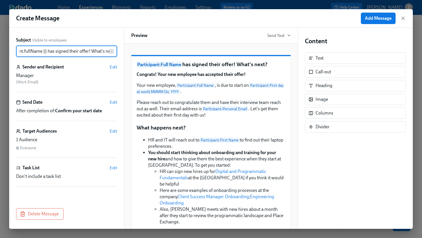
scroll to position [0, 24]
drag, startPoint x: 88, startPoint y: 52, endPoint x: 102, endPoint y: 53, distance: 13.8
click at [108, 53] on input "{{ participant.fullName }} has signed their offer! What's next?" at bounding box center [62, 51] width 93 height 11
drag, startPoint x: 90, startPoint y: 50, endPoint x: 123, endPoint y: 56, distance: 33.2
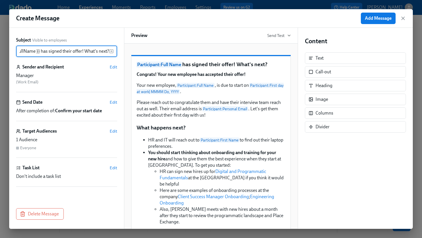
click at [123, 56] on div "Subject Visible to employees {{ participant.fullName }} has signed their offer!…" at bounding box center [66, 128] width 115 height 201
type input "{{ participant.fullName }} has signed their offer!"
click at [197, 69] on p "Participant : Full Name has signed their offer!" at bounding box center [211, 65] width 150 height 8
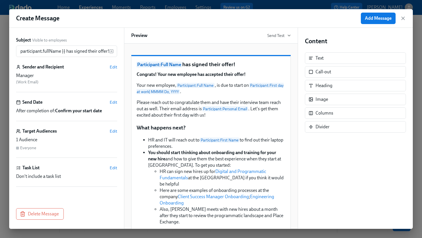
scroll to position [0, 0]
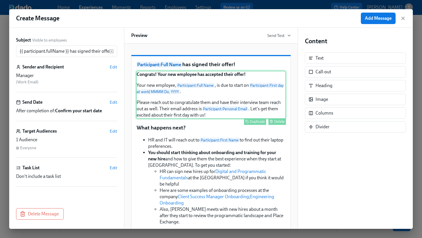
click at [170, 86] on div "Congrats! Your new employee has accepted their offer! Your new employee, Partic…" at bounding box center [211, 95] width 150 height 48
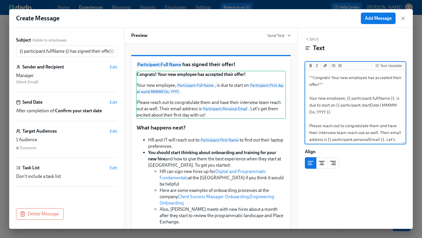
drag, startPoint x: 309, startPoint y: 76, endPoint x: 335, endPoint y: 92, distance: 30.4
click at [335, 92] on textarea "**Congrats! Your new employee has accepted their offer!** Your new employee, {{…" at bounding box center [355, 111] width 98 height 81
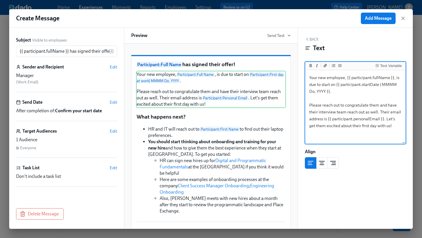
drag, startPoint x: 347, startPoint y: 77, endPoint x: 324, endPoint y: 79, distance: 23.6
click at [319, 79] on textarea "Your new employee, {{ participant.fullName }}, is due to start on {{ participan…" at bounding box center [355, 107] width 98 height 72
drag, startPoint x: 347, startPoint y: 78, endPoint x: 307, endPoint y: 79, distance: 40.2
click at [307, 79] on textarea "Your new employee, {{ participant.fullName }}, is due to start on {{ participan…" at bounding box center [355, 107] width 98 height 72
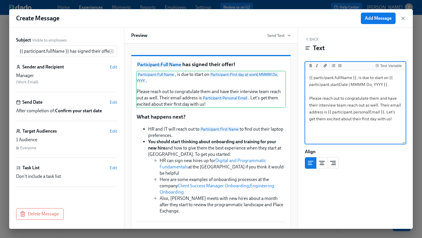
drag, startPoint x: 309, startPoint y: 92, endPoint x: 390, endPoint y: 119, distance: 85.4
click at [390, 119] on textarea "{{ participant.fullName }}, is due to start on {{ participant.startDate | MMMM …" at bounding box center [355, 107] width 98 height 72
type textarea "{{ participant.fullName }}, is due to start on {{ participant.startDate | MMMM …"
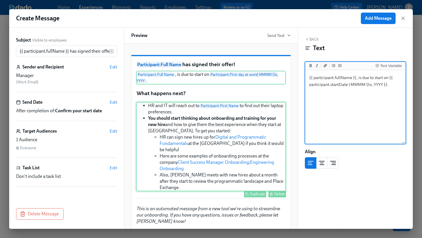
click at [228, 119] on div "HR and IT will reach out to Participant : First Name to find out their laptop p…" at bounding box center [211, 147] width 150 height 90
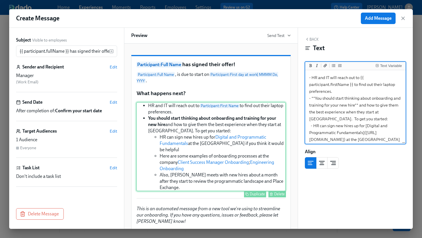
click at [277, 197] on div "Delete" at bounding box center [279, 194] width 11 height 4
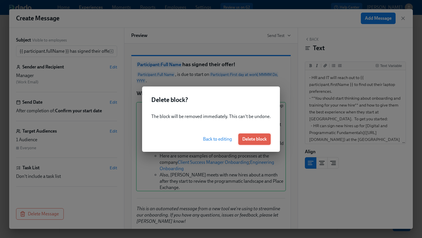
click at [257, 141] on span "Delete block" at bounding box center [254, 140] width 24 height 6
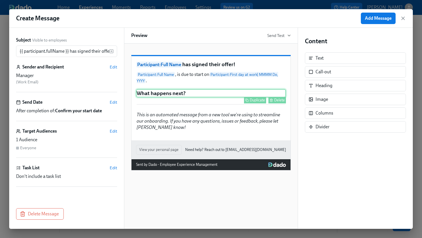
click at [280, 102] on div "Delete" at bounding box center [279, 100] width 11 height 4
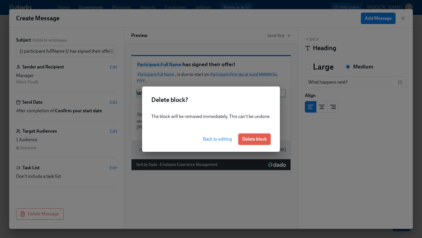
click at [251, 137] on span "Delete block" at bounding box center [254, 140] width 24 height 6
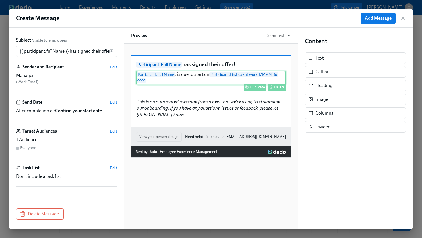
click at [184, 85] on div "Participant : Full Name , is due to start on Participant : First day at work | …" at bounding box center [211, 78] width 150 height 14
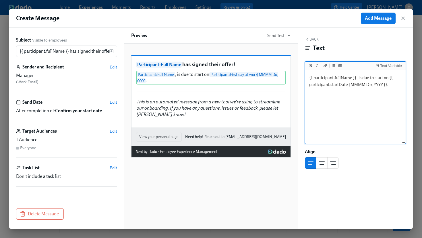
click at [335, 108] on textarea "{{ participant.fullName }}, is due to start on {{ participant.startDate | MMMM …" at bounding box center [355, 107] width 98 height 72
click at [335, 112] on textarea "{{ participant.fullName }}, is due to start on {{ participant.startDate | MMMM …" at bounding box center [355, 107] width 98 height 72
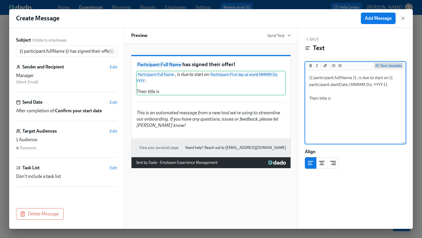
click at [389, 65] on div "Text Variable" at bounding box center [391, 66] width 22 height 4
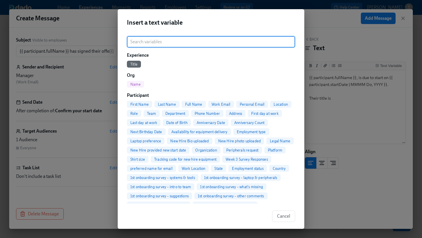
click at [134, 64] on span "Title" at bounding box center [134, 64] width 14 height 4
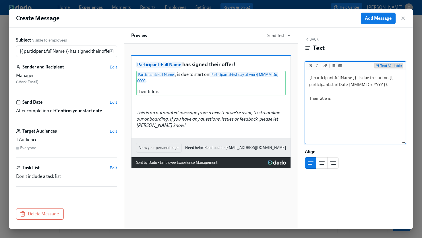
click at [393, 65] on div "Text Variable" at bounding box center [391, 66] width 22 height 4
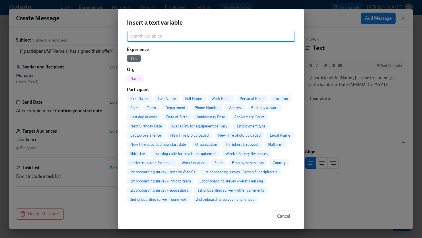
scroll to position [5, 0]
click at [347, 108] on div "Insert a text variable ​ Experience Title Org Name Participant First Name Last …" at bounding box center [211, 119] width 422 height 238
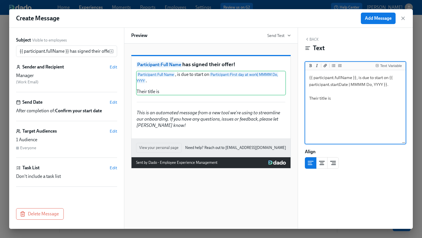
click at [318, 98] on textarea "{{ participant.fullName }}, is due to start on {{ participant.startDate | MMMM …" at bounding box center [355, 107] width 98 height 72
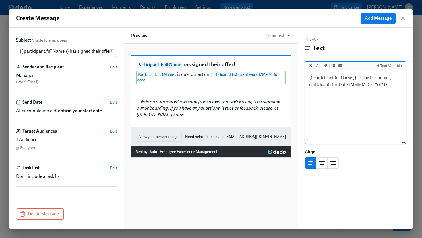
click at [356, 79] on textarea "{{ participant.fullName }}, is due to start on {{ participant.startDate | MMMM …" at bounding box center [355, 107] width 98 height 72
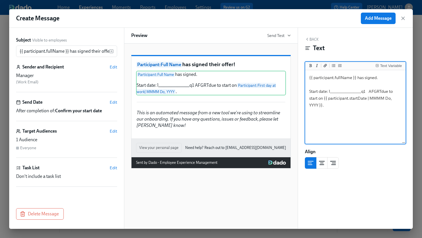
drag, startPoint x: 329, startPoint y: 92, endPoint x: 382, endPoint y: 92, distance: 53.1
click at [382, 92] on textarea "{{ participant.fullName }} has signed. Start date: l,,,,,,,,,,,,,,,,,,,,,,,,,,,…" at bounding box center [355, 107] width 98 height 72
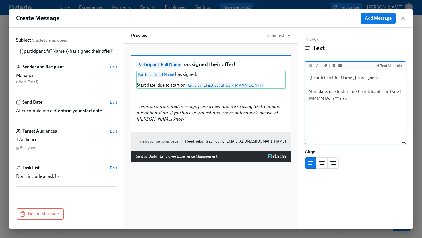
click at [310, 92] on textarea "{{ participant.fullName }} has signed. Start date: due to start on {{ participa…" at bounding box center [355, 107] width 98 height 72
drag, startPoint x: 347, startPoint y: 92, endPoint x: 373, endPoint y: 92, distance: 25.8
click at [373, 92] on textarea "{{ participant.fullName }} has signed. Expected start date: due to start on {{ …" at bounding box center [355, 107] width 98 height 72
click at [366, 100] on textarea "{{ participant.fullName }} has signed. Expected start date: {{ participant.star…" at bounding box center [355, 107] width 98 height 72
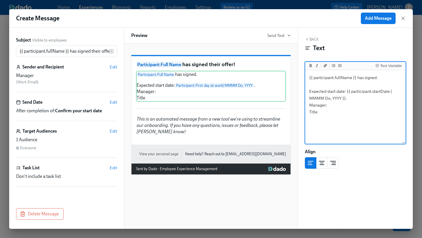
click at [366, 100] on textarea "{{ participant.fullName }} has signed. Expected start date: {{ participant.star…" at bounding box center [355, 107] width 98 height 72
click at [345, 107] on textarea "{{ participant.fullName }} has signed. Expected start date: {{ participant.star…" at bounding box center [355, 107] width 98 height 72
click at [389, 66] on div "Text Variable" at bounding box center [391, 66] width 22 height 4
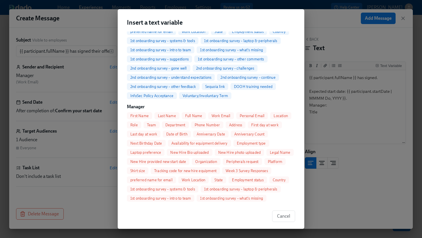
scroll to position [138, 0]
click at [196, 114] on span "Full Name" at bounding box center [194, 115] width 24 height 4
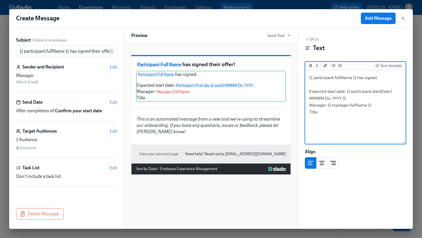
click at [333, 111] on textarea "{{ participant.fullName }} has signed. Expected start date: {{ participant.star…" at bounding box center [355, 107] width 98 height 72
type textarea "{{ participant.fullName }} has signed. Expected start date: {{ participant.star…"
click at [399, 66] on div "Text Variable" at bounding box center [391, 66] width 22 height 4
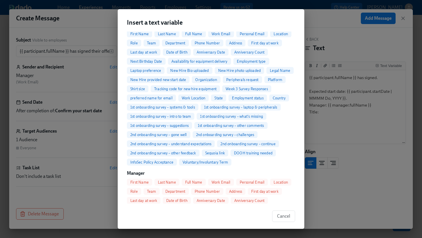
scroll to position [0, 0]
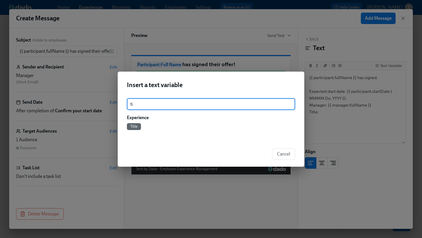
type input "t"
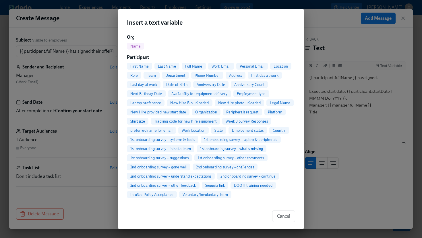
scroll to position [39, 0]
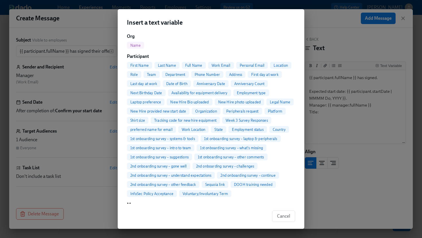
click at [133, 74] on span "Role" at bounding box center [134, 75] width 14 height 4
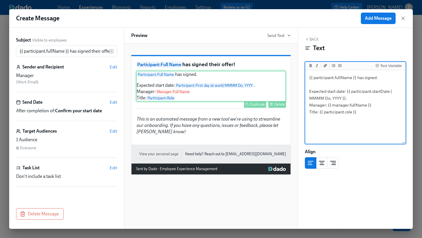
click at [240, 102] on div "Participant : Full Name has signed. Expected start date: Participant : First da…" at bounding box center [211, 86] width 150 height 31
type textarea "{{ participant.fullName }} has signed. Expected start date: {{ participant.star…"
click at [114, 67] on span "Edit" at bounding box center [113, 67] width 7 height 6
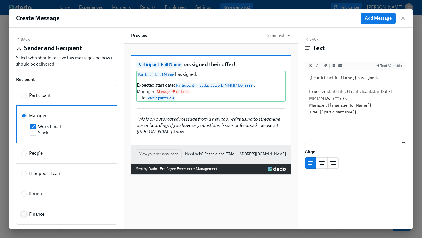
click at [24, 213] on input "Finance" at bounding box center [23, 214] width 5 height 5
radio input "true"
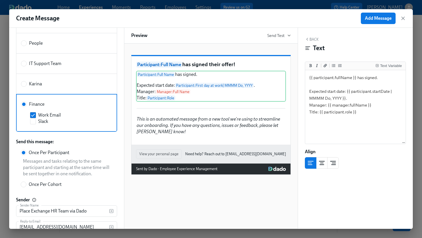
scroll to position [118, 0]
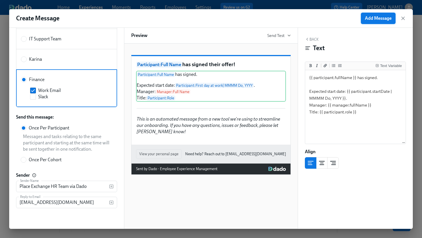
click at [383, 17] on span "Add Message" at bounding box center [378, 18] width 27 height 6
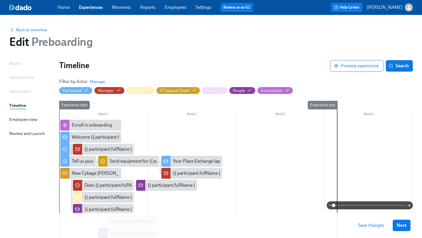
click at [373, 225] on span "Save changes" at bounding box center [371, 226] width 26 height 6
click at [370, 226] on span "Save changes" at bounding box center [371, 226] width 26 height 6
click at [32, 28] on span "Back to overview" at bounding box center [28, 30] width 38 height 6
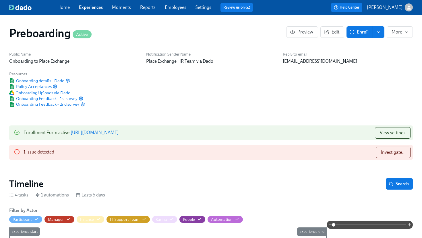
click at [91, 6] on link "Experiences" at bounding box center [91, 7] width 24 height 5
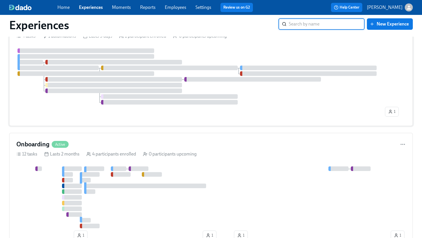
scroll to position [65, 0]
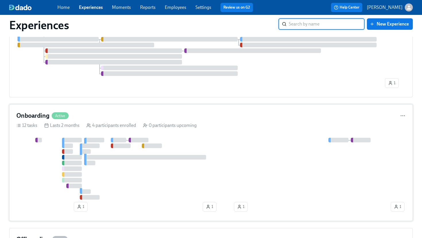
click at [142, 113] on div "Onboarding Active" at bounding box center [210, 116] width 389 height 9
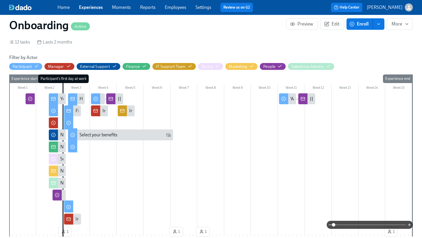
scroll to position [119, 0]
click at [366, 225] on span at bounding box center [369, 225] width 72 height 8
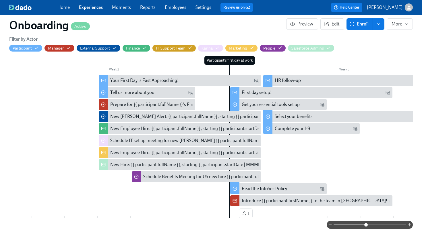
scroll to position [141, 0]
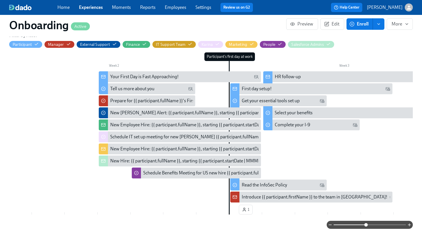
click at [281, 196] on div "Introduce {{ participant.firstName }} to the team in [GEOGRAPHIC_DATA]!" at bounding box center [314, 197] width 145 height 6
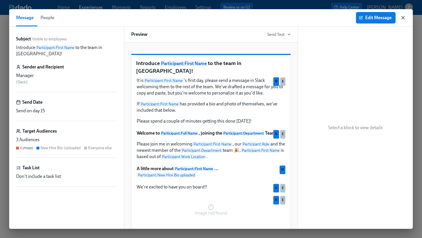
click at [403, 18] on icon "button" at bounding box center [403, 18] width 6 height 6
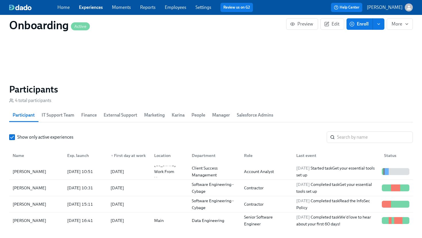
scroll to position [482, 0]
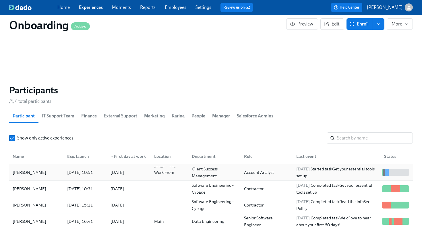
click at [28, 178] on div "[PERSON_NAME]" at bounding box center [36, 172] width 52 height 11
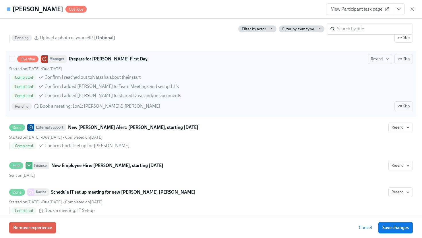
scroll to position [337, 0]
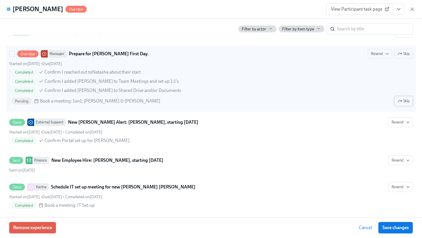
click at [405, 104] on span "Skip" at bounding box center [403, 101] width 12 height 6
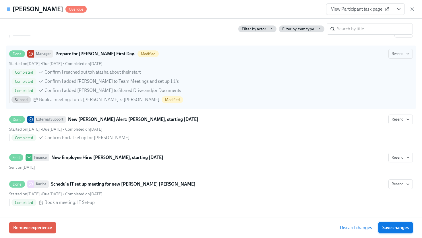
click at [402, 228] on span "Save changes" at bounding box center [395, 228] width 26 height 6
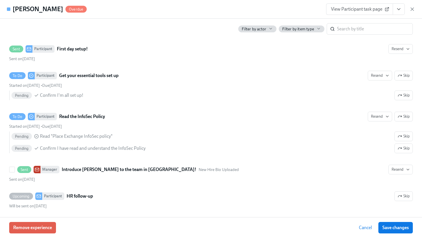
scroll to position [606, 0]
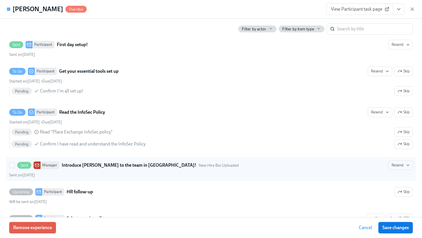
click at [263, 170] on div "Sent Manager Introduce [PERSON_NAME] to the team in [GEOGRAPHIC_DATA]! New Hire…" at bounding box center [210, 166] width 403 height 10
click at [15, 168] on input "Sent Manager Introduce [PERSON_NAME] to the team in [GEOGRAPHIC_DATA]! New Hire…" at bounding box center [11, 165] width 5 height 5
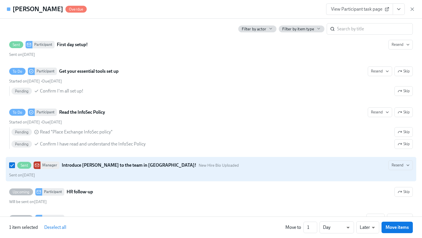
click at [263, 170] on div "Sent Manager Introduce [PERSON_NAME] to the team in [GEOGRAPHIC_DATA]! New Hire…" at bounding box center [210, 166] width 403 height 10
click at [15, 168] on input "Sent Manager Introduce [PERSON_NAME] to the team in [GEOGRAPHIC_DATA]! New Hire…" at bounding box center [11, 165] width 5 height 5
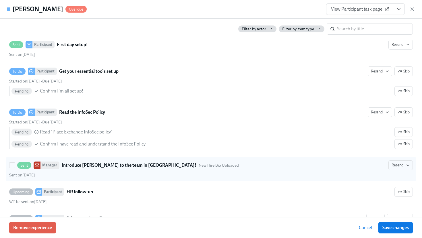
click at [111, 169] on strong "Introduce [PERSON_NAME] to the team in [GEOGRAPHIC_DATA]!" at bounding box center [129, 165] width 135 height 7
click at [15, 168] on input "Sent Manager Introduce [PERSON_NAME] to the team in [GEOGRAPHIC_DATA]! New Hire…" at bounding box center [11, 165] width 5 height 5
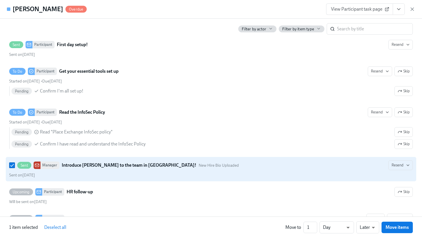
click at [111, 169] on strong "Introduce [PERSON_NAME] to the team in [GEOGRAPHIC_DATA]!" at bounding box center [129, 165] width 135 height 7
click at [15, 168] on input "Sent Manager Introduce [PERSON_NAME] to the team in [GEOGRAPHIC_DATA]! New Hire…" at bounding box center [11, 165] width 5 height 5
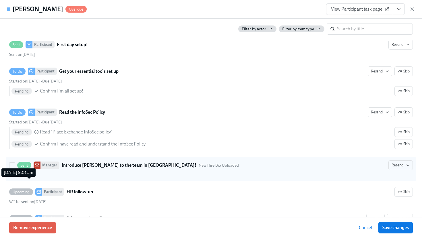
click at [35, 178] on span "Sent on [DATE]" at bounding box center [22, 175] width 26 height 5
click at [15, 168] on input "Sent Manager Introduce [PERSON_NAME] to the team in [GEOGRAPHIC_DATA]! New Hire…" at bounding box center [11, 165] width 5 height 5
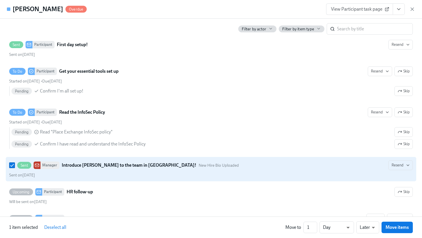
click at [50, 178] on div "Sent on [DATE]" at bounding box center [210, 175] width 403 height 5
click at [15, 168] on input "Sent Manager Introduce [PERSON_NAME] to the team in [GEOGRAPHIC_DATA]! New Hire…" at bounding box center [11, 165] width 5 height 5
checkbox input "false"
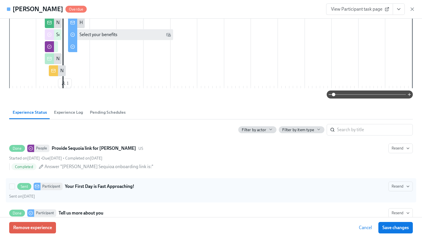
scroll to position [0, 0]
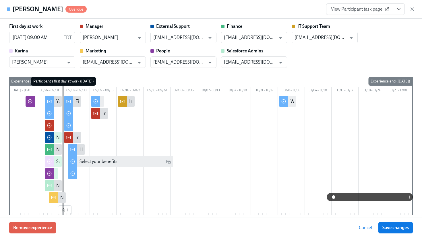
click at [355, 8] on span "View Participant task page" at bounding box center [359, 9] width 57 height 6
click at [400, 9] on icon "View task page" at bounding box center [399, 9] width 6 height 6
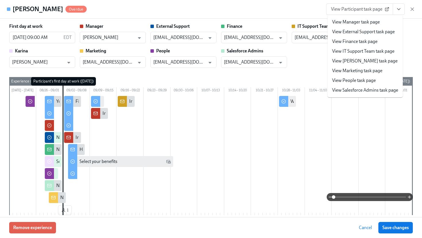
click at [377, 20] on link "View Manager task page" at bounding box center [356, 22] width 48 height 6
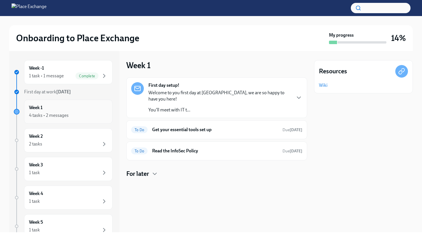
click at [88, 110] on div "Week 1 4 tasks • 2 messages" at bounding box center [68, 112] width 79 height 14
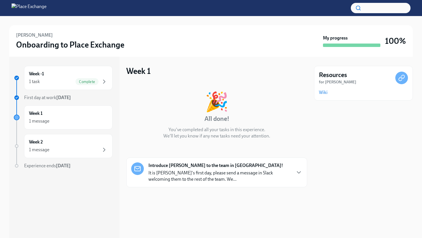
click at [204, 180] on p "It is [PERSON_NAME]'s first day, please send a message in Slack welcoming them …" at bounding box center [219, 176] width 142 height 13
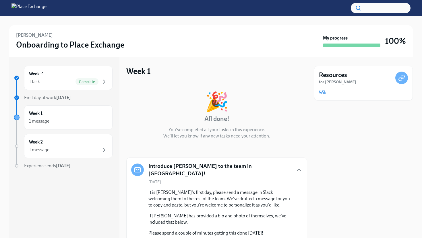
click at [264, 90] on div "🎉 All done! You've completed all your tasks in this experience. We'll let you k…" at bounding box center [216, 219] width 181 height 273
click at [92, 118] on div "1 message" at bounding box center [68, 121] width 79 height 7
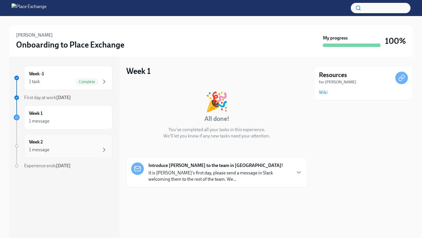
click at [82, 141] on div "Week 2 1 message" at bounding box center [68, 146] width 79 height 14
